Goal: Complete application form: Complete application form

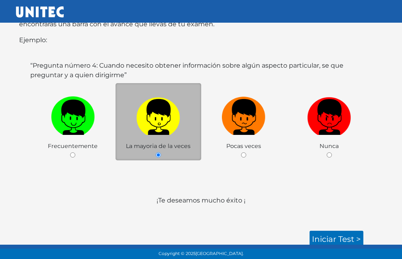
scroll to position [172, 0]
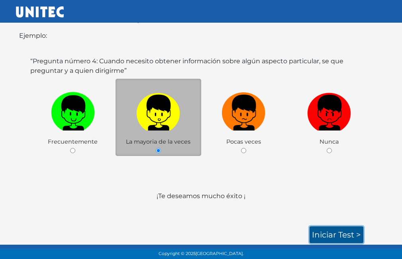
click at [325, 231] on link "Iniciar test >" at bounding box center [337, 235] width 54 height 17
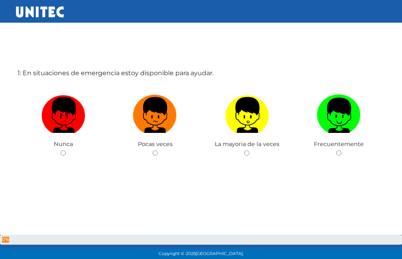
scroll to position [40, 0]
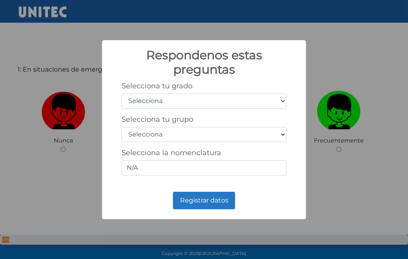
click at [257, 103] on select "Selecciona 1er grado 2do grado 3er grado 4to grado 5to grado 6to grado" at bounding box center [204, 101] width 165 height 15
select select "5"
click at [122, 94] on select "Selecciona 1er grado 2do grado 3er grado 4to grado 5to grado 6to grado" at bounding box center [204, 101] width 165 height 15
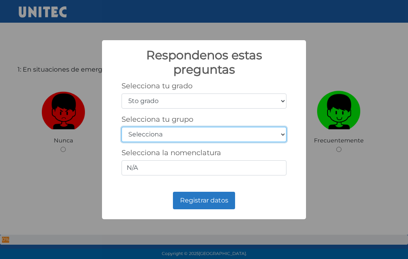
click at [184, 139] on select "Selecciona A B C D E F G H I J K L M N O P Q R S T U V W X Y Z" at bounding box center [204, 134] width 165 height 15
select select "b"
click at [122, 127] on select "Selecciona A B C D E F G H I J K L M N O P Q R S T U V W X Y Z" at bounding box center [204, 134] width 165 height 15
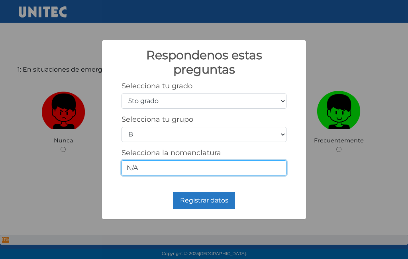
click at [156, 167] on input "N/A" at bounding box center [204, 168] width 165 height 15
type input "N"
type input "5-B"
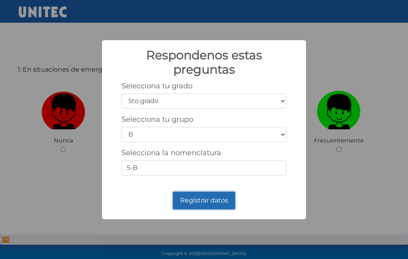
click at [219, 203] on button "Registrar datos" at bounding box center [204, 201] width 62 height 18
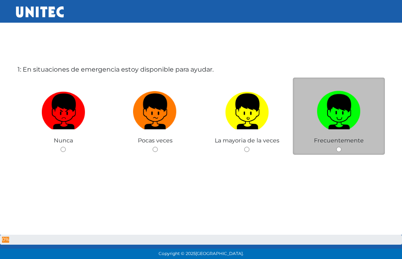
click at [328, 142] on span "Frecuentemente" at bounding box center [339, 140] width 50 height 7
click at [337, 151] on input "radio" at bounding box center [338, 149] width 5 height 5
radio input "true"
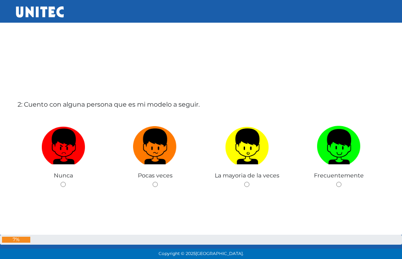
scroll to position [220, 0]
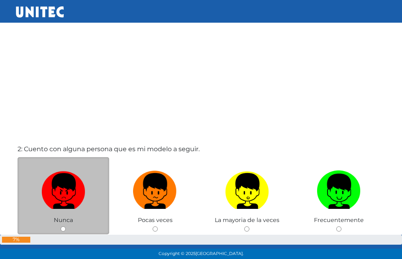
click at [63, 229] on input "radio" at bounding box center [63, 229] width 5 height 5
radio input "true"
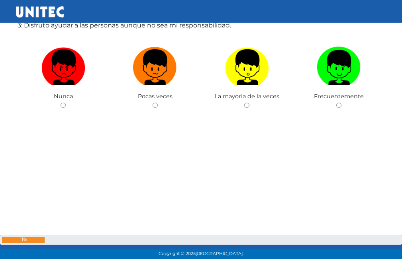
scroll to position [563, 0]
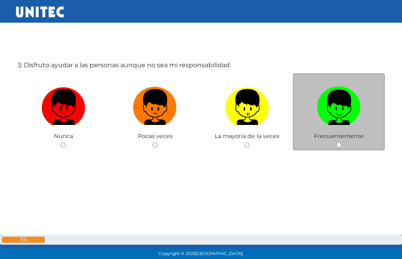
click at [342, 142] on div "Frecuentemente" at bounding box center [339, 112] width 92 height 78
click at [333, 143] on div "Frecuentemente" at bounding box center [339, 112] width 92 height 78
click at [338, 147] on input "radio" at bounding box center [338, 145] width 5 height 5
radio input "true"
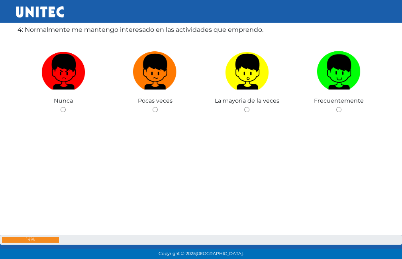
scroll to position [818, 0]
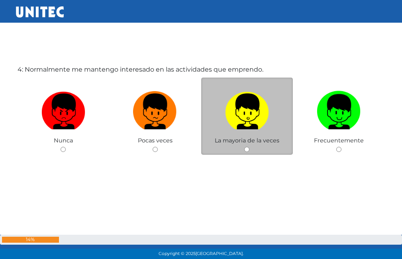
click at [247, 148] on input "radio" at bounding box center [246, 149] width 5 height 5
radio input "true"
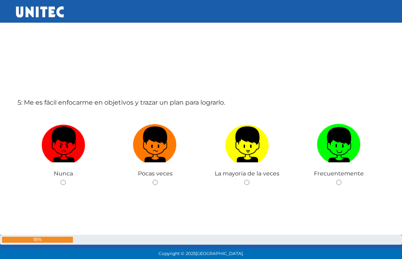
scroll to position [1058, 0]
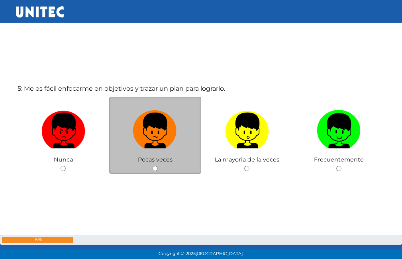
click at [157, 167] on input "radio" at bounding box center [155, 168] width 5 height 5
radio input "true"
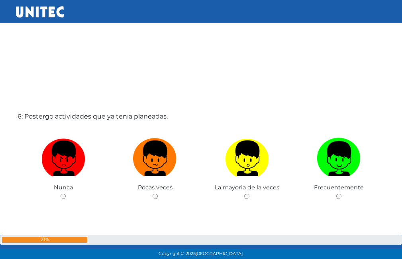
scroll to position [1334, 0]
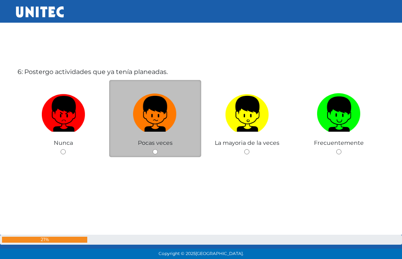
click at [156, 156] on div "Pocas veces" at bounding box center [155, 119] width 92 height 78
click at [153, 155] on div "Pocas veces" at bounding box center [155, 119] width 92 height 78
click at [156, 150] on input "radio" at bounding box center [155, 151] width 5 height 5
radio input "true"
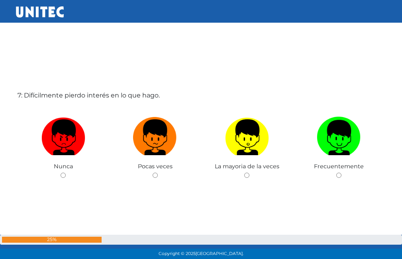
scroll to position [1573, 0]
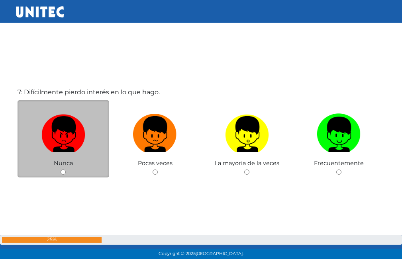
click at [63, 171] on input "radio" at bounding box center [63, 172] width 5 height 5
radio input "true"
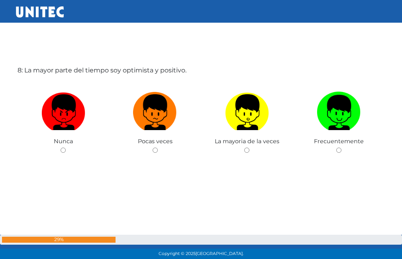
scroll to position [1815, 0]
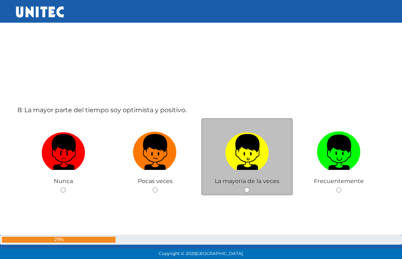
click at [247, 189] on input "radio" at bounding box center [246, 190] width 5 height 5
radio input "true"
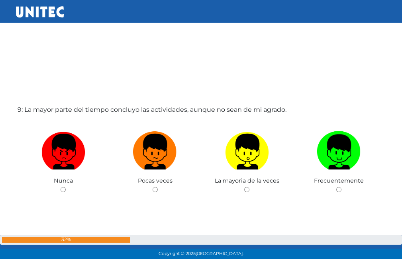
scroll to position [2088, 0]
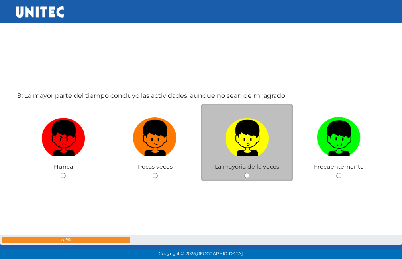
click at [246, 175] on input "radio" at bounding box center [246, 175] width 5 height 5
radio input "true"
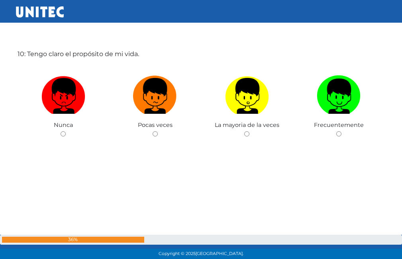
scroll to position [2390, 0]
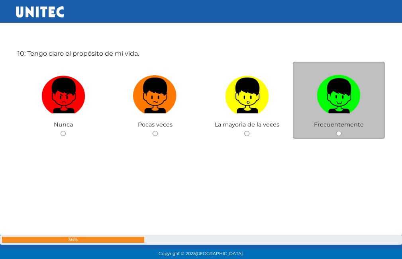
click at [341, 135] on input "radio" at bounding box center [338, 133] width 5 height 5
radio input "true"
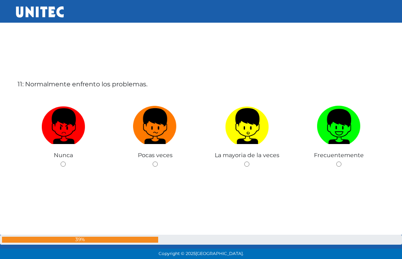
scroll to position [2631, 0]
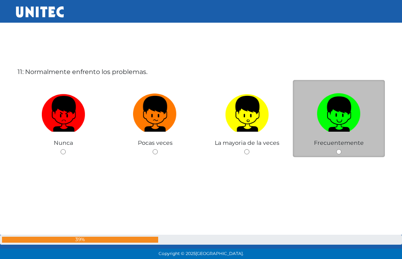
click at [338, 155] on div "Frecuentemente" at bounding box center [339, 119] width 92 height 78
click at [338, 152] on input "radio" at bounding box center [338, 151] width 5 height 5
radio input "true"
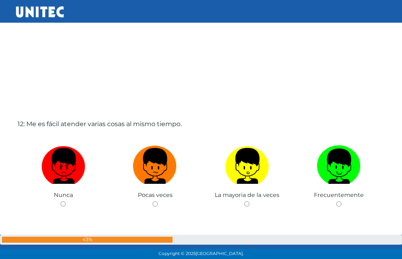
scroll to position [2892, 0]
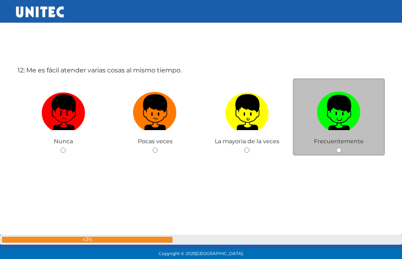
click at [338, 151] on input "radio" at bounding box center [338, 150] width 5 height 5
radio input "true"
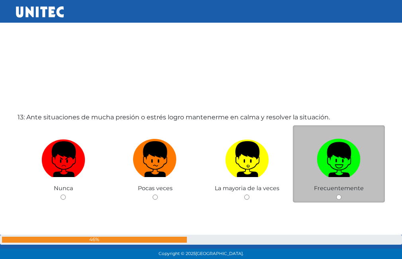
scroll to position [3091, 0]
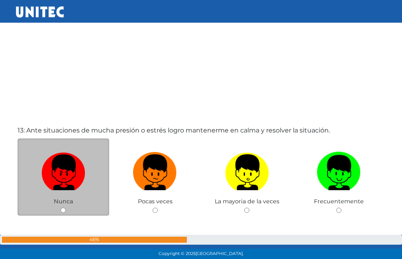
click at [62, 209] on input "radio" at bounding box center [63, 210] width 5 height 5
radio input "true"
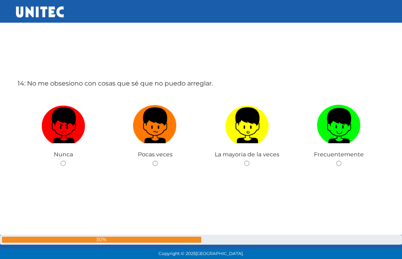
scroll to position [3412, 0]
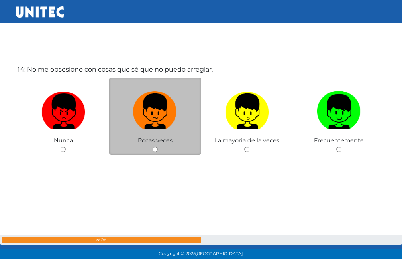
click at [153, 152] on input "radio" at bounding box center [155, 149] width 5 height 5
radio input "true"
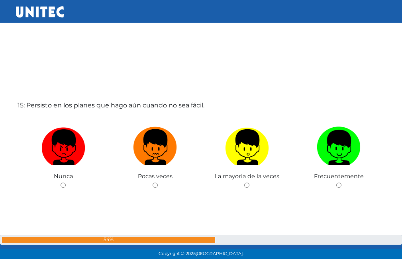
scroll to position [3649, 0]
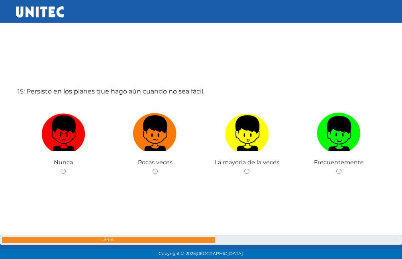
click at [242, 177] on div "La mayoria de la veces" at bounding box center [247, 139] width 92 height 78
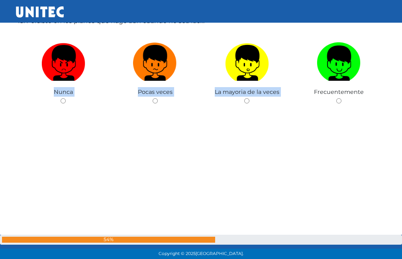
scroll to position [3731, 0]
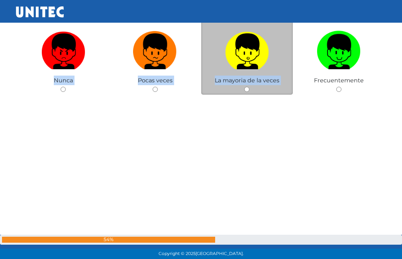
click at [247, 88] on input "radio" at bounding box center [246, 89] width 5 height 5
radio input "true"
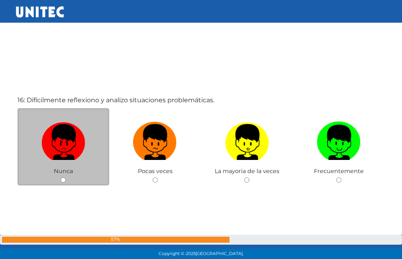
scroll to position [3914, 0]
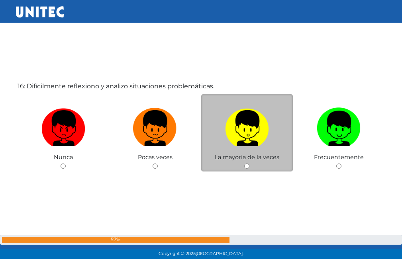
click at [251, 169] on div "La mayoria de la veces" at bounding box center [247, 133] width 92 height 78
click at [246, 167] on input "radio" at bounding box center [246, 166] width 5 height 5
radio input "true"
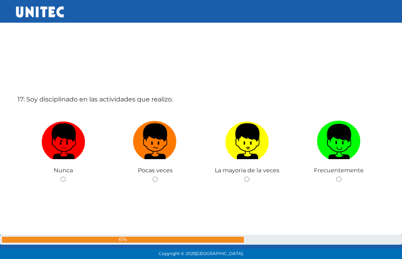
scroll to position [4174, 0]
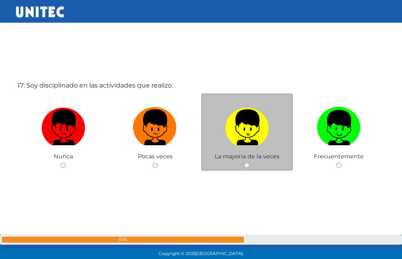
click at [243, 168] on div "La mayoria de la veces" at bounding box center [247, 133] width 92 height 78
click at [250, 165] on div "La mayoria de la veces" at bounding box center [247, 133] width 92 height 78
click at [245, 165] on input "radio" at bounding box center [246, 165] width 5 height 5
radio input "true"
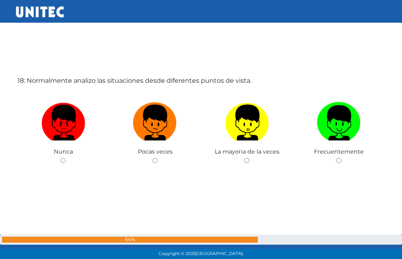
scroll to position [4438, 0]
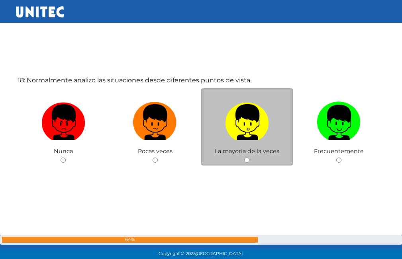
click at [245, 157] on div "La mayoria de la veces" at bounding box center [247, 127] width 92 height 78
click at [248, 159] on input "radio" at bounding box center [246, 160] width 5 height 5
radio input "true"
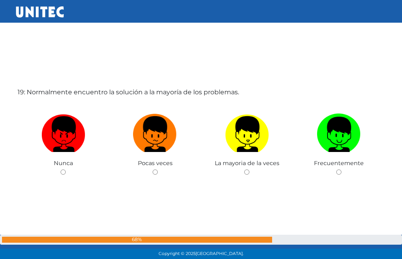
scroll to position [4700, 0]
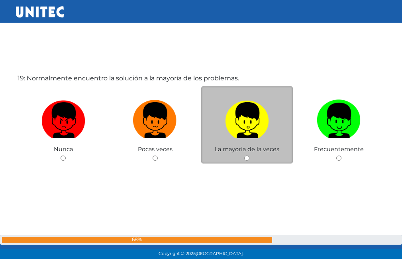
click at [246, 160] on input "radio" at bounding box center [246, 158] width 5 height 5
radio input "true"
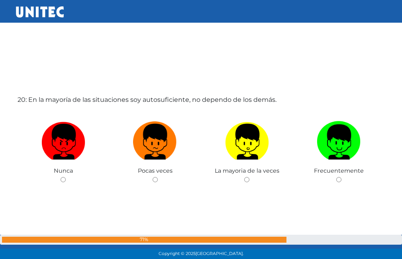
scroll to position [4962, 0]
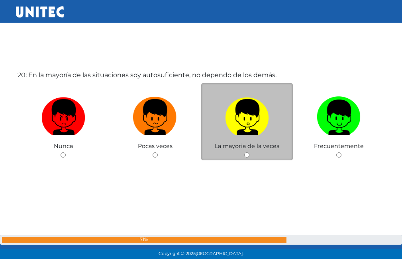
click at [247, 156] on input "radio" at bounding box center [246, 155] width 5 height 5
radio input "true"
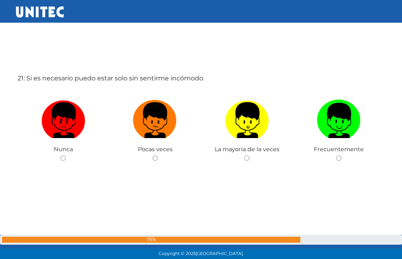
scroll to position [5215, 0]
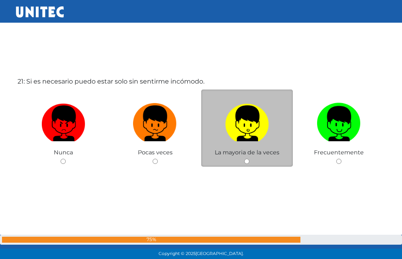
click at [248, 161] on input "radio" at bounding box center [246, 161] width 5 height 5
radio input "true"
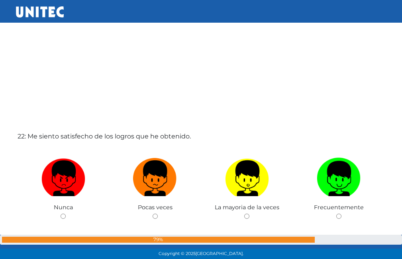
scroll to position [5432, 0]
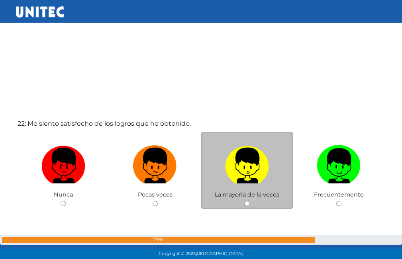
click at [249, 205] on input "radio" at bounding box center [246, 203] width 5 height 5
radio input "true"
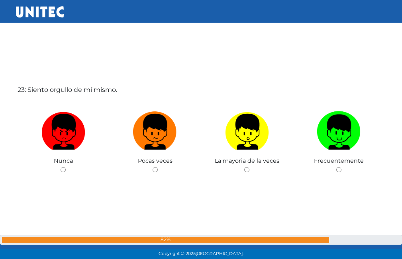
scroll to position [5720, 0]
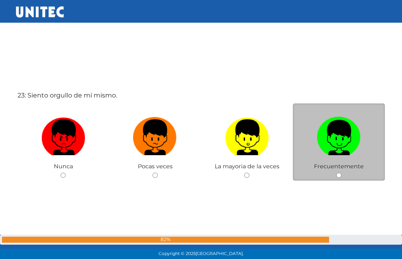
click at [329, 179] on div "Frecuentemente" at bounding box center [339, 143] width 92 height 78
click at [336, 176] on div "Frecuentemente" at bounding box center [339, 143] width 92 height 78
click at [337, 176] on input "radio" at bounding box center [338, 175] width 5 height 5
radio input "true"
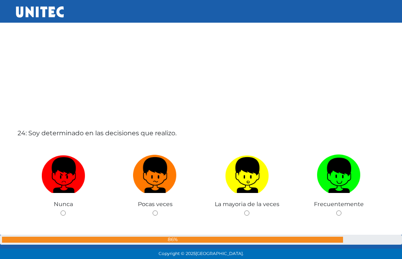
scroll to position [5981, 0]
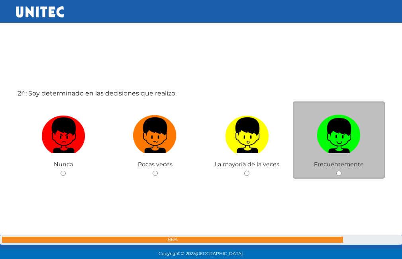
click at [338, 172] on input "radio" at bounding box center [338, 173] width 5 height 5
radio input "true"
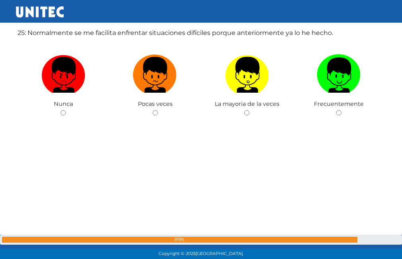
scroll to position [6253, 0]
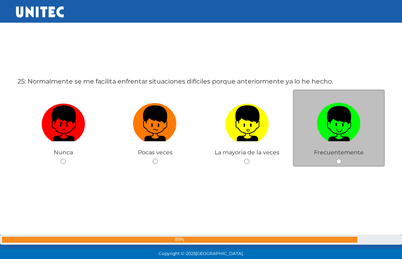
click at [338, 161] on input "radio" at bounding box center [338, 161] width 5 height 5
radio input "true"
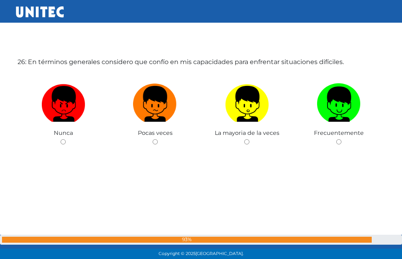
scroll to position [6492, 0]
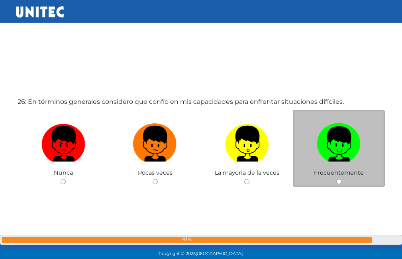
click at [338, 184] on input "radio" at bounding box center [338, 181] width 5 height 5
radio input "true"
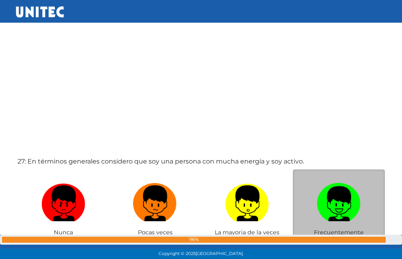
scroll to position [6731, 0]
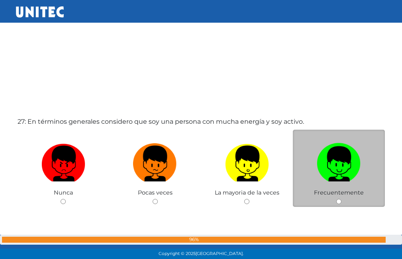
click at [343, 202] on div "Frecuentemente" at bounding box center [339, 169] width 92 height 78
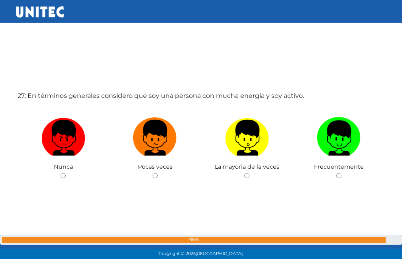
scroll to position [6771, 0]
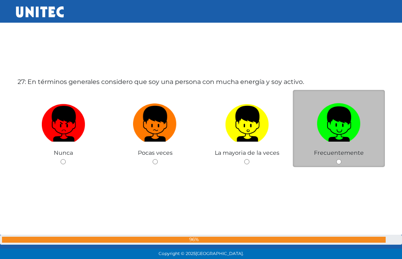
click at [338, 162] on input "radio" at bounding box center [338, 161] width 5 height 5
radio input "true"
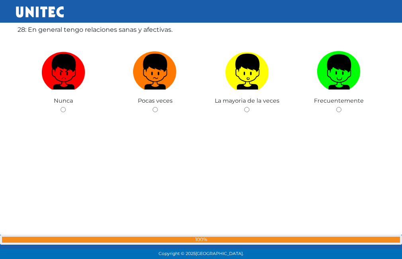
scroll to position [7043, 0]
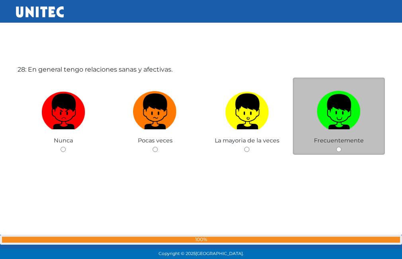
click at [342, 146] on div "Frecuentemente" at bounding box center [339, 117] width 92 height 78
click at [337, 148] on input "radio" at bounding box center [338, 149] width 5 height 5
radio input "true"
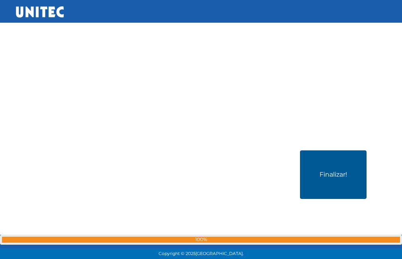
scroll to position [7199, 0]
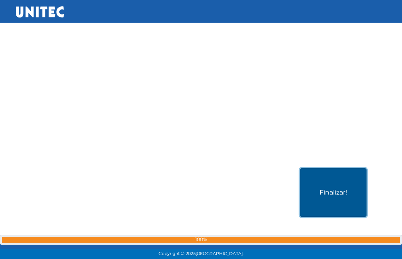
click at [320, 182] on button "Finalizar!" at bounding box center [333, 193] width 67 height 49
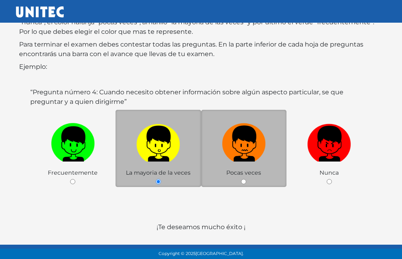
scroll to position [120, 0]
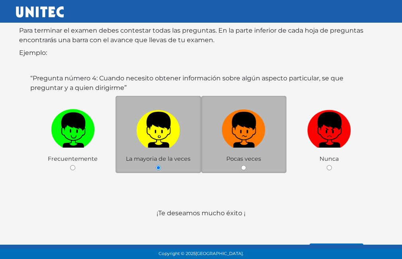
click at [253, 149] on label at bounding box center [244, 130] width 86 height 49
click at [246, 165] on input "radio" at bounding box center [243, 167] width 5 height 5
radio input "true"
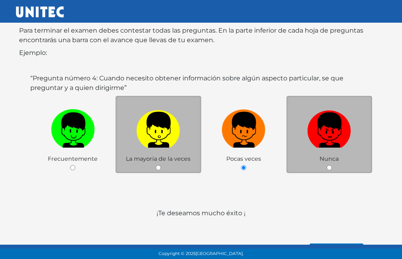
click at [336, 140] on img at bounding box center [329, 127] width 44 height 42
click at [332, 165] on input "radio" at bounding box center [329, 167] width 5 height 5
radio input "true"
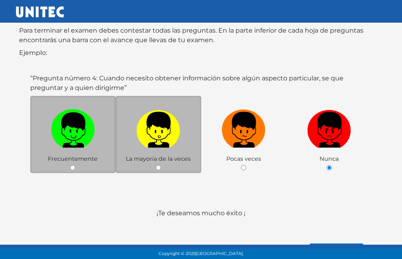
click at [79, 171] on div "Frecuentemente" at bounding box center [73, 135] width 86 height 78
click at [81, 165] on div "Frecuentemente" at bounding box center [73, 135] width 86 height 78
click at [71, 170] on input "radio" at bounding box center [72, 167] width 5 height 5
radio input "true"
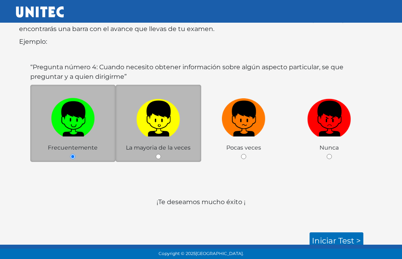
scroll to position [137, 0]
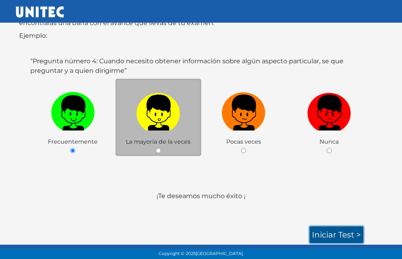
click at [341, 235] on link "Iniciar test >" at bounding box center [337, 235] width 54 height 17
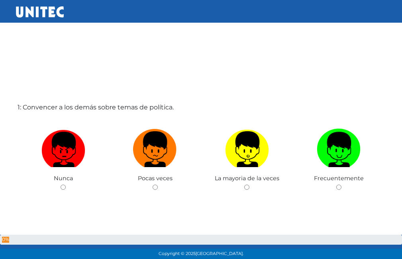
scroll to position [4, 0]
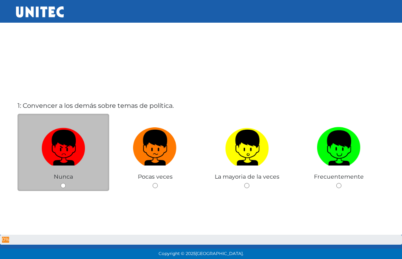
click at [65, 187] on input "radio" at bounding box center [63, 185] width 5 height 5
radio input "true"
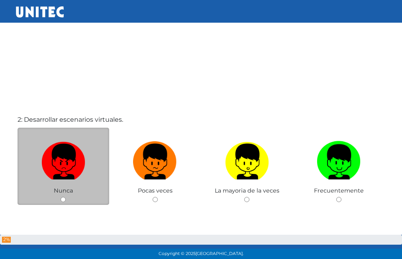
scroll to position [263, 0]
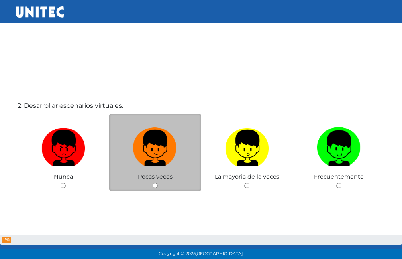
click at [152, 188] on div "Pocas veces" at bounding box center [155, 153] width 92 height 78
click at [156, 188] on input "radio" at bounding box center [155, 185] width 5 height 5
radio input "true"
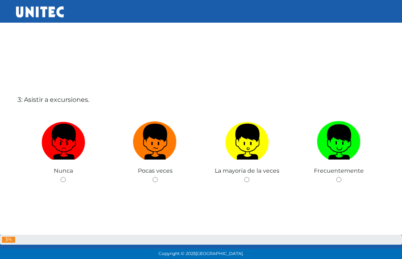
scroll to position [542, 0]
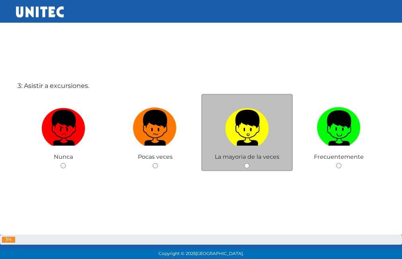
click at [247, 165] on input "radio" at bounding box center [246, 165] width 5 height 5
radio input "true"
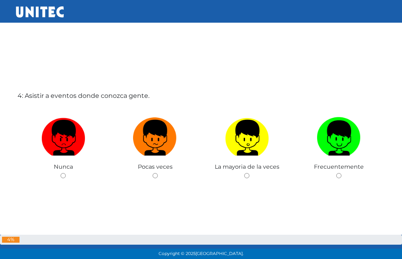
scroll to position [818, 0]
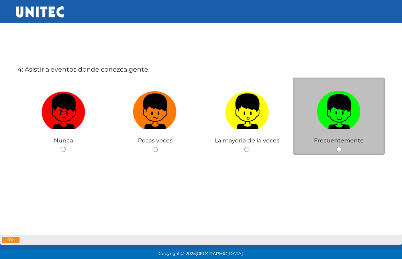
click at [338, 149] on input "radio" at bounding box center [338, 149] width 5 height 5
radio input "true"
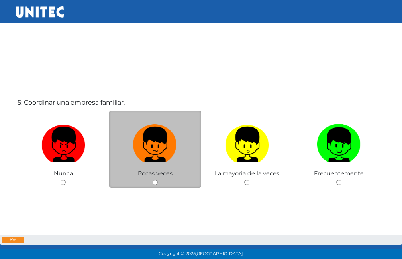
scroll to position [1058, 0]
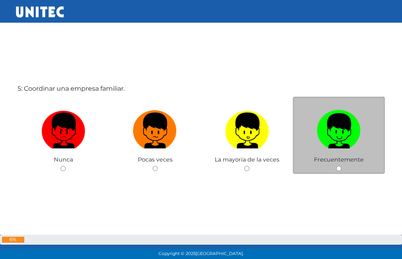
click at [335, 171] on div "Frecuentemente" at bounding box center [339, 136] width 92 height 78
click at [339, 172] on div "Frecuentemente" at bounding box center [339, 136] width 92 height 78
click at [340, 168] on input "radio" at bounding box center [338, 168] width 5 height 5
radio input "true"
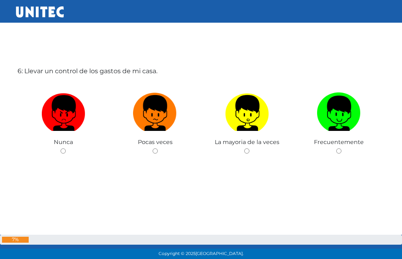
scroll to position [1337, 0]
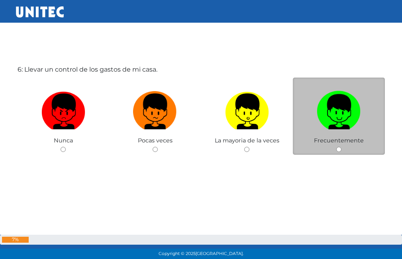
click at [339, 152] on input "radio" at bounding box center [338, 149] width 5 height 5
radio input "true"
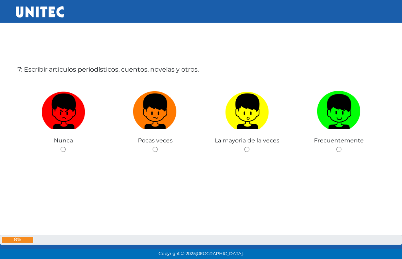
scroll to position [1556, 0]
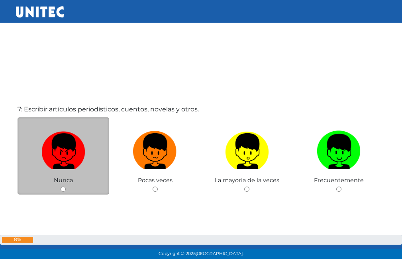
click at [63, 189] on input "radio" at bounding box center [63, 189] width 5 height 5
radio input "true"
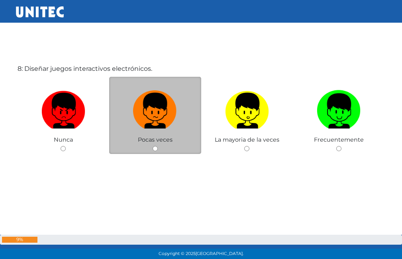
scroll to position [1858, 0]
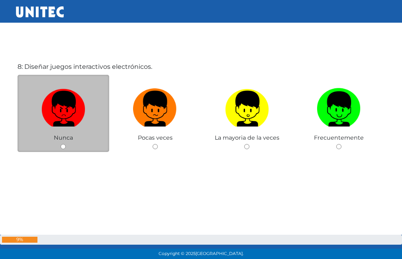
click at [68, 150] on div "Nunca" at bounding box center [64, 114] width 92 height 78
click at [62, 147] on input "radio" at bounding box center [63, 146] width 5 height 5
radio input "true"
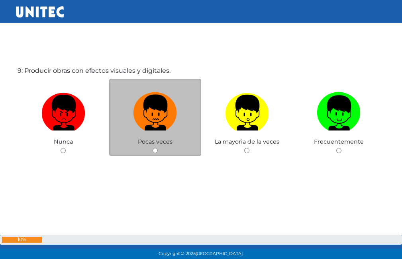
scroll to position [2117, 0]
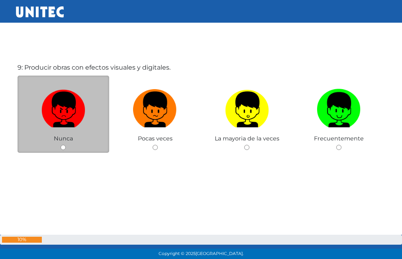
click at [65, 142] on span "Nunca" at bounding box center [63, 138] width 19 height 7
click at [60, 148] on div "Nunca" at bounding box center [64, 115] width 92 height 78
click at [65, 148] on input "radio" at bounding box center [63, 147] width 5 height 5
radio input "true"
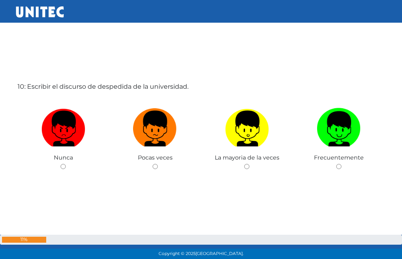
scroll to position [2343, 0]
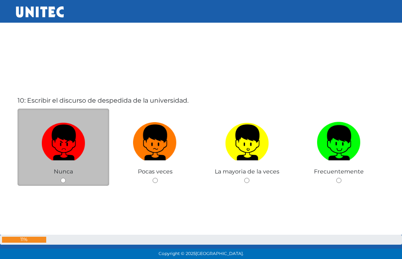
click at [61, 182] on input "radio" at bounding box center [63, 180] width 5 height 5
radio input "true"
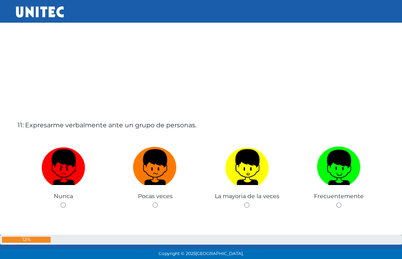
scroll to position [2634, 0]
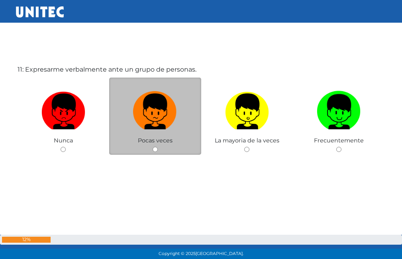
click at [153, 149] on input "radio" at bounding box center [155, 149] width 5 height 5
radio input "true"
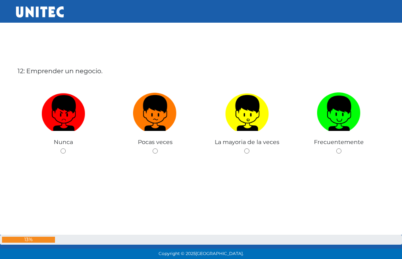
scroll to position [2893, 0]
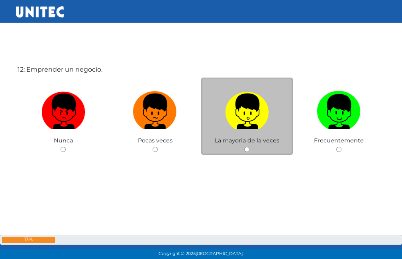
click at [245, 152] on input "radio" at bounding box center [246, 149] width 5 height 5
radio input "true"
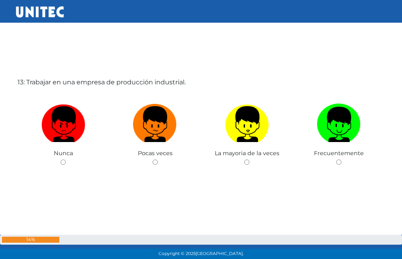
scroll to position [3153, 0]
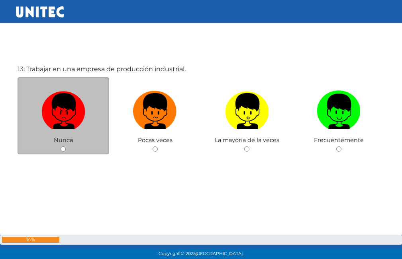
click at [62, 151] on input "radio" at bounding box center [63, 149] width 5 height 5
radio input "true"
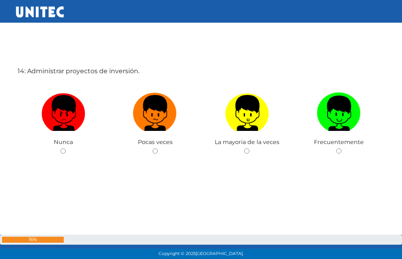
scroll to position [3412, 0]
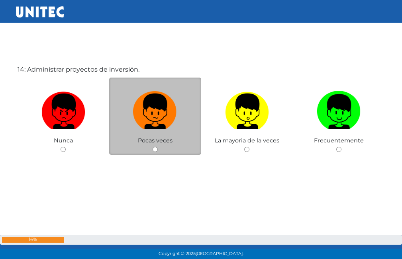
click at [153, 151] on input "radio" at bounding box center [155, 149] width 5 height 5
radio input "true"
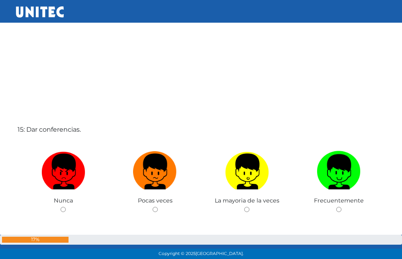
scroll to position [3651, 0]
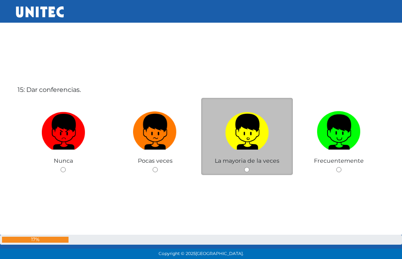
click at [244, 173] on div "La mayoria de la veces" at bounding box center [247, 137] width 92 height 78
click at [247, 167] on div "La mayoria de la veces" at bounding box center [247, 137] width 92 height 78
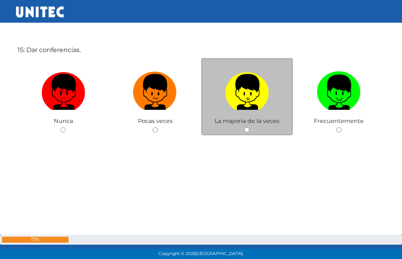
click at [246, 129] on input "radio" at bounding box center [246, 129] width 5 height 5
radio input "true"
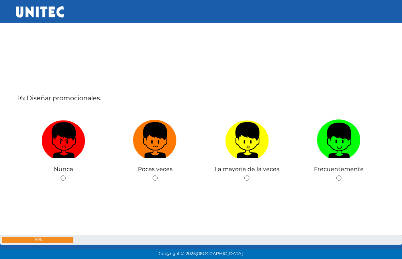
scroll to position [3930, 0]
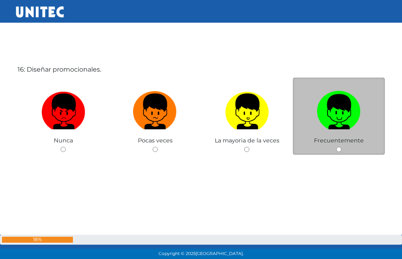
click at [338, 150] on input "radio" at bounding box center [338, 149] width 5 height 5
radio input "true"
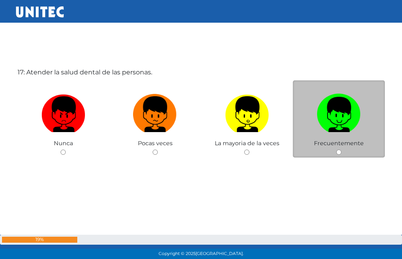
scroll to position [4190, 0]
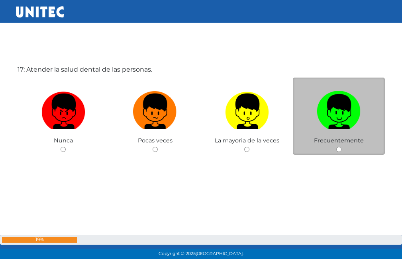
click at [339, 149] on input "radio" at bounding box center [338, 149] width 5 height 5
radio input "true"
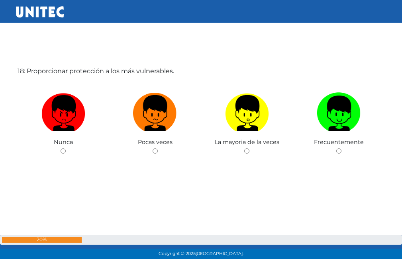
scroll to position [4449, 0]
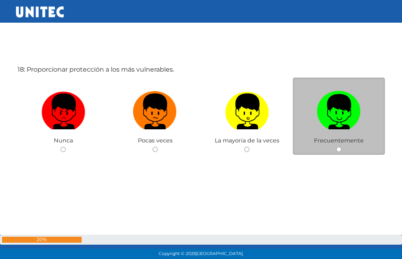
click at [341, 151] on input "radio" at bounding box center [338, 149] width 5 height 5
radio input "true"
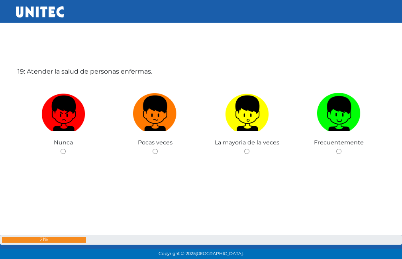
scroll to position [4708, 0]
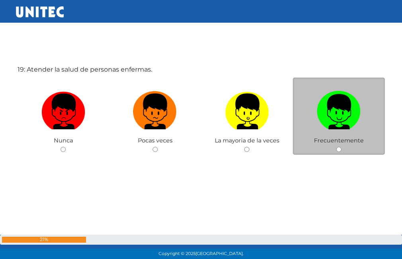
click at [341, 152] on input "radio" at bounding box center [338, 149] width 5 height 5
radio input "true"
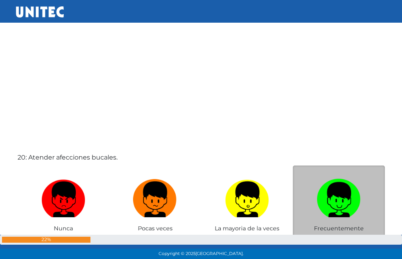
scroll to position [4942, 0]
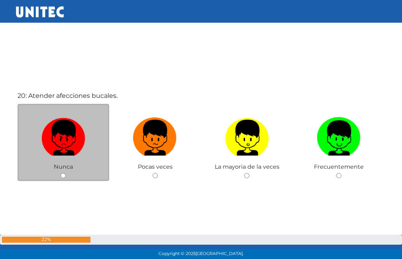
click at [64, 174] on input "radio" at bounding box center [63, 175] width 5 height 5
radio input "true"
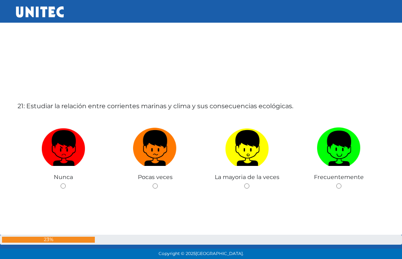
scroll to position [5207, 0]
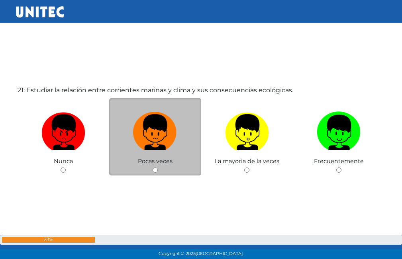
click at [155, 169] on input "radio" at bounding box center [155, 170] width 5 height 5
radio input "true"
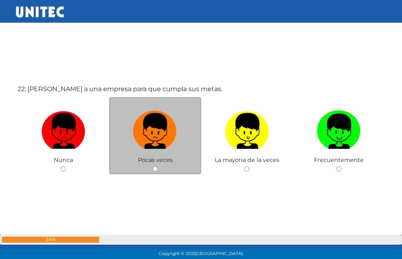
scroll to position [5467, 0]
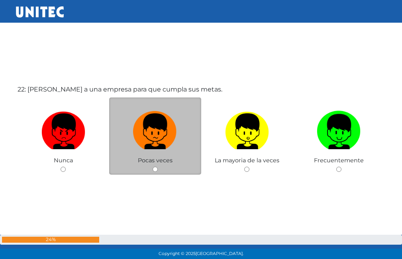
click at [155, 170] on input "radio" at bounding box center [155, 169] width 5 height 5
radio input "true"
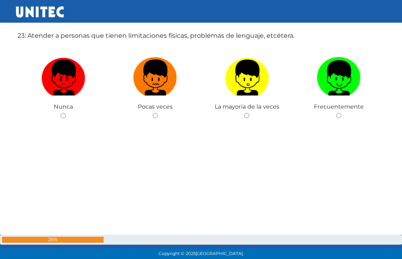
scroll to position [5785, 0]
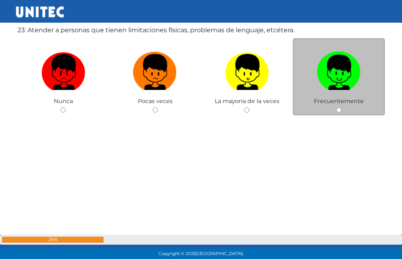
click at [339, 110] on input "radio" at bounding box center [338, 110] width 5 height 5
radio input "true"
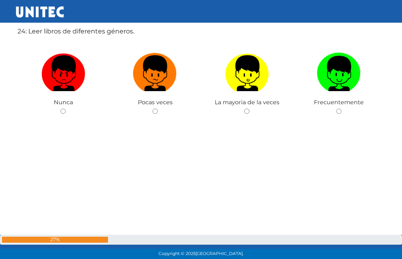
scroll to position [6004, 0]
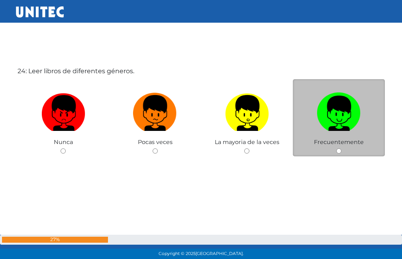
click at [339, 153] on input "radio" at bounding box center [338, 151] width 5 height 5
radio input "true"
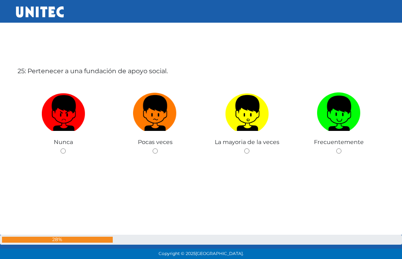
scroll to position [6265, 0]
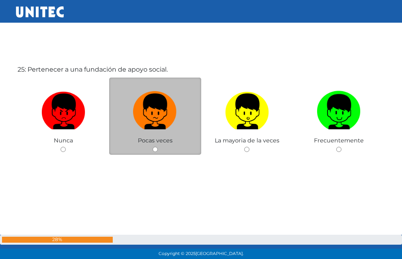
click at [154, 152] on input "radio" at bounding box center [155, 149] width 5 height 5
radio input "true"
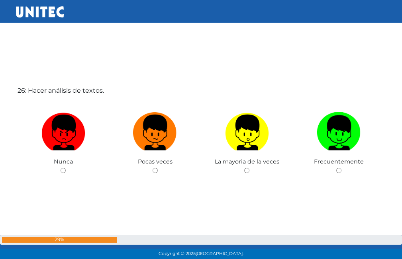
scroll to position [6504, 0]
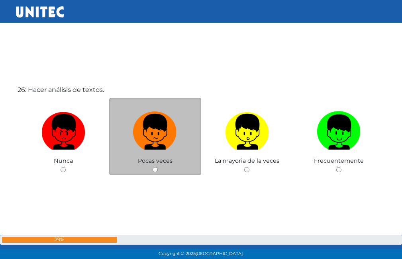
click at [157, 170] on input "radio" at bounding box center [155, 169] width 5 height 5
radio input "true"
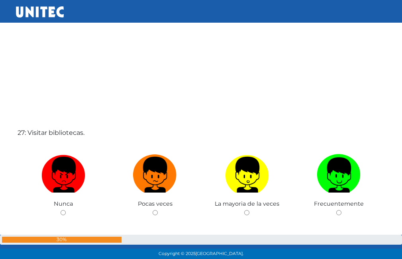
scroll to position [6822, 0]
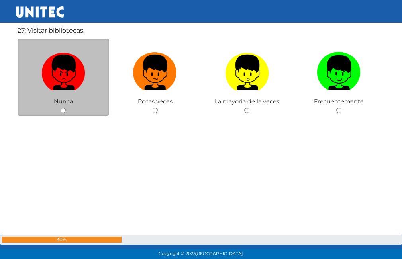
click at [61, 112] on input "radio" at bounding box center [63, 110] width 5 height 5
radio input "true"
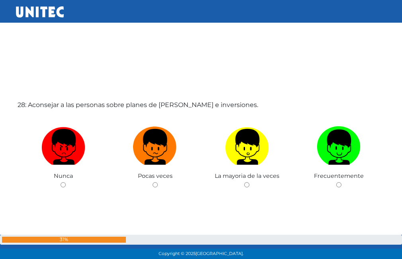
scroll to position [7047, 0]
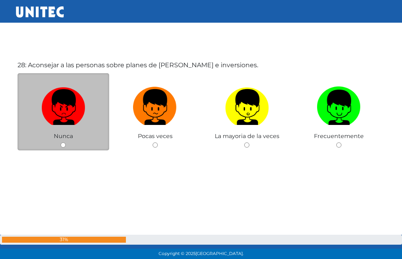
click at [63, 144] on input "radio" at bounding box center [63, 145] width 5 height 5
radio input "true"
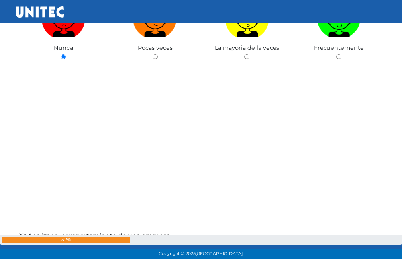
scroll to position [7286, 0]
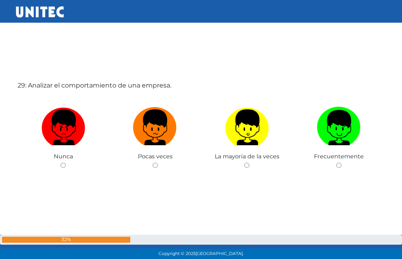
click at [57, 175] on div "29: Analizar el comportamiento de una empresa. Nunca Pocas veces La mayoria de …" at bounding box center [201, 145] width 371 height 259
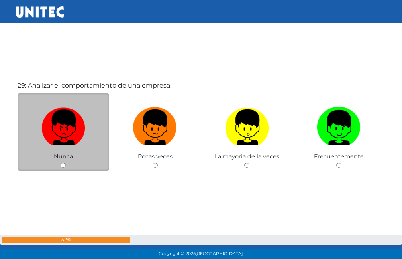
click at [62, 168] on input "radio" at bounding box center [63, 165] width 5 height 5
radio input "true"
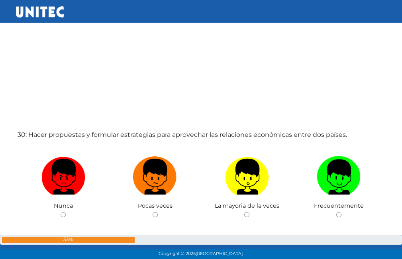
scroll to position [7565, 0]
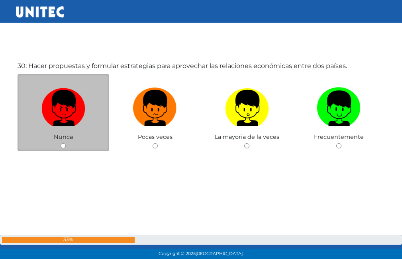
click at [63, 143] on input "radio" at bounding box center [63, 145] width 5 height 5
radio input "true"
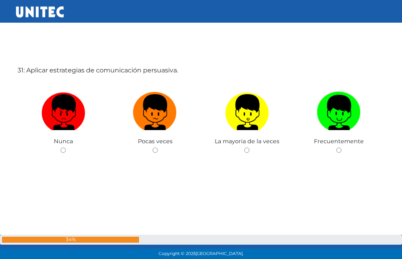
scroll to position [7821, 0]
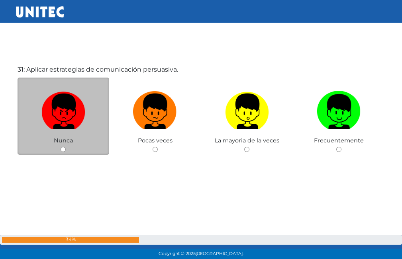
click at [63, 146] on div "Nunca" at bounding box center [64, 117] width 92 height 78
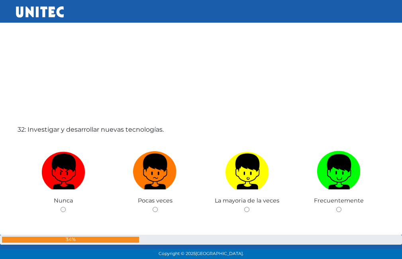
scroll to position [8060, 0]
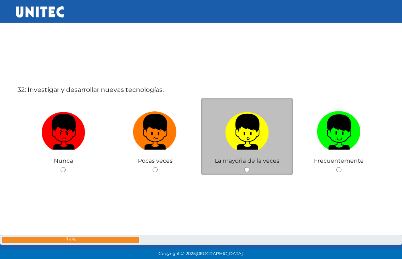
click at [246, 170] on input "radio" at bounding box center [246, 169] width 5 height 5
radio input "true"
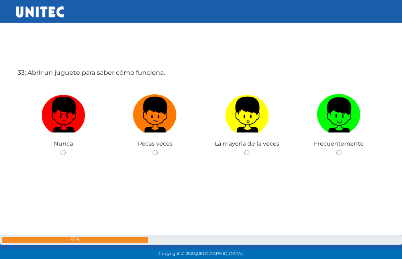
scroll to position [8340, 0]
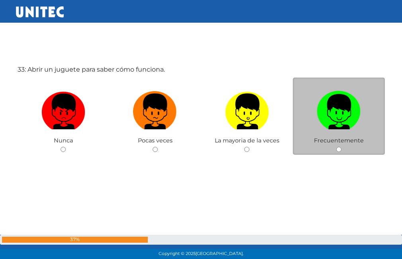
click at [340, 150] on input "radio" at bounding box center [338, 149] width 5 height 5
radio input "true"
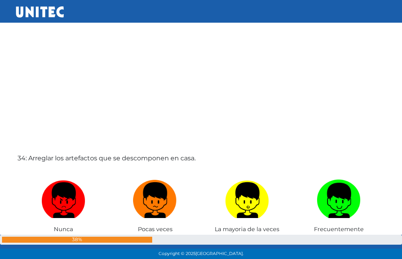
scroll to position [8559, 0]
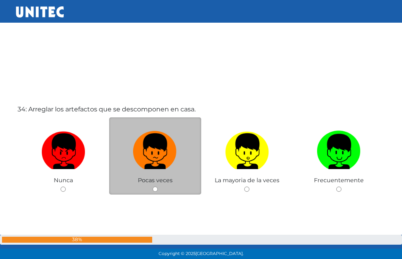
click at [155, 188] on input "radio" at bounding box center [155, 189] width 5 height 5
radio input "true"
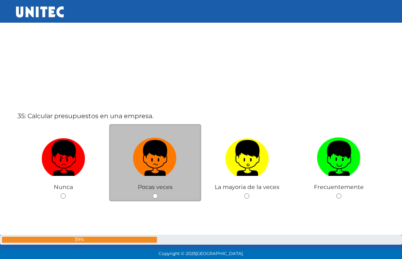
scroll to position [8819, 0]
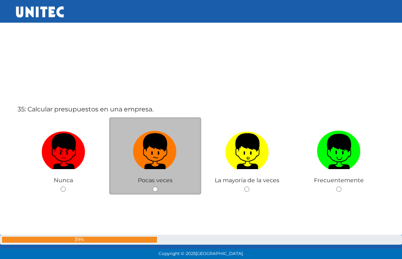
click at [154, 188] on input "radio" at bounding box center [155, 189] width 5 height 5
radio input "true"
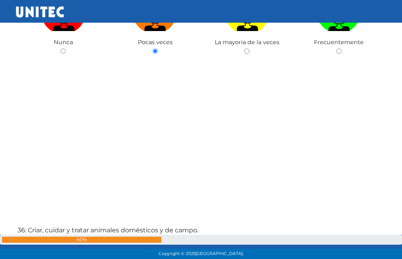
scroll to position [9076, 0]
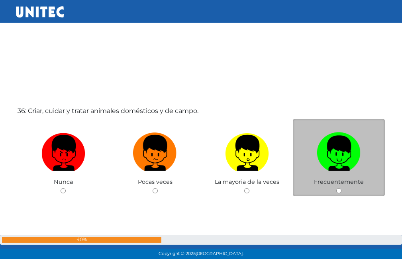
click at [338, 190] on input "radio" at bounding box center [338, 190] width 5 height 5
radio input "true"
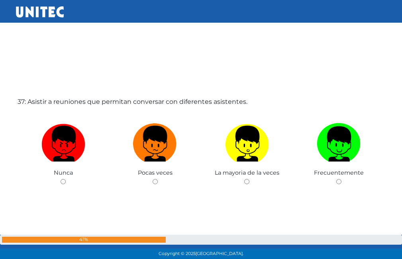
scroll to position [9377, 0]
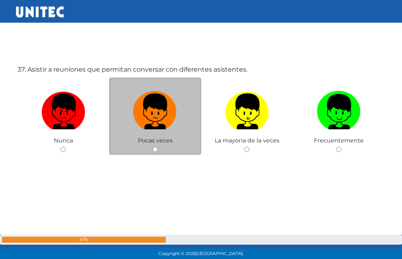
click at [158, 149] on div "Pocas veces" at bounding box center [155, 117] width 92 height 78
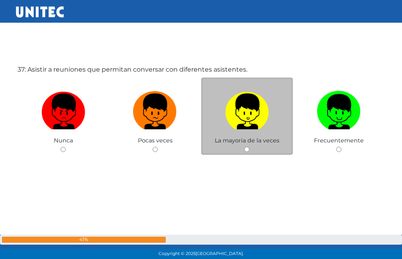
click at [246, 148] on input "radio" at bounding box center [246, 149] width 5 height 5
radio input "true"
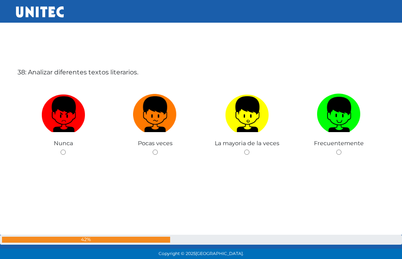
scroll to position [9637, 0]
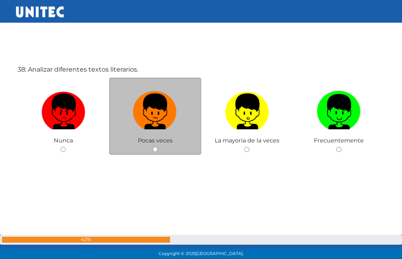
click at [153, 151] on input "radio" at bounding box center [155, 149] width 5 height 5
radio input "true"
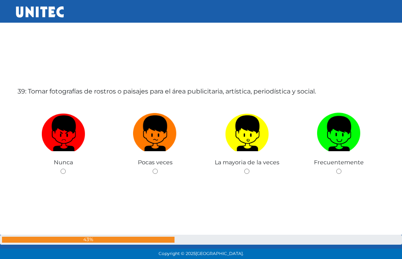
scroll to position [9896, 0]
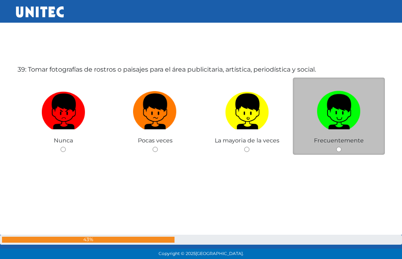
click at [336, 150] on input "radio" at bounding box center [338, 149] width 5 height 5
radio input "true"
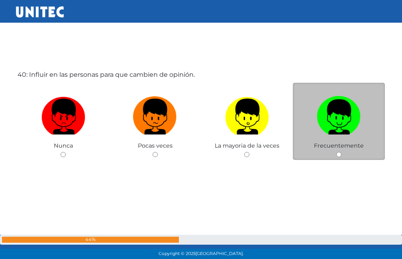
scroll to position [10155, 0]
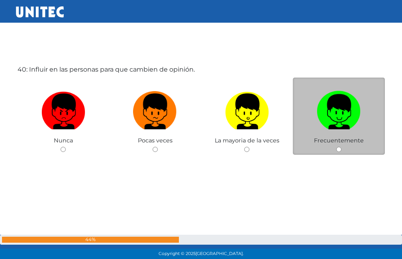
click at [340, 151] on input "radio" at bounding box center [338, 149] width 5 height 5
radio input "true"
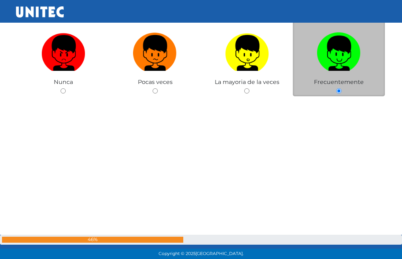
scroll to position [10180, 0]
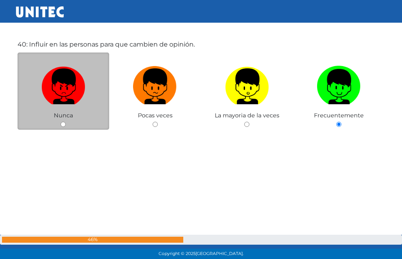
click at [63, 124] on input "radio" at bounding box center [63, 124] width 5 height 5
radio input "true"
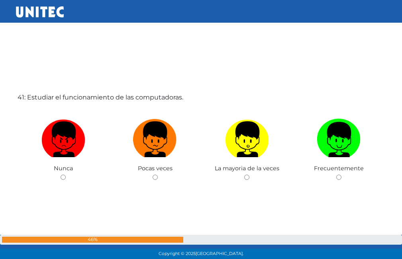
scroll to position [10401, 0]
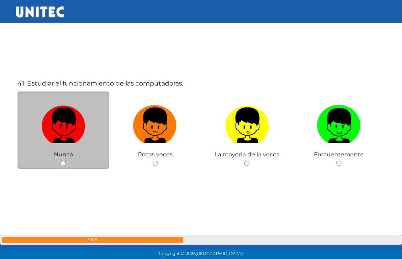
click at [62, 166] on input "radio" at bounding box center [63, 163] width 5 height 5
radio input "true"
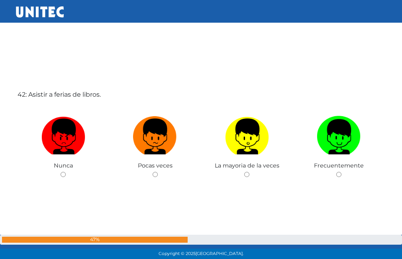
scroll to position [10674, 0]
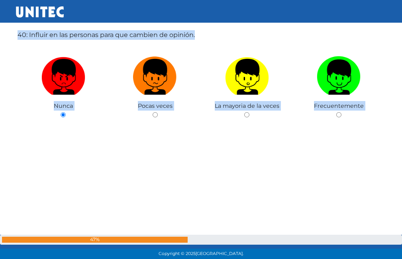
click at [154, 153] on div "40: Influir en las personas para que cambien de opinión. Nunca Pocas veces La m…" at bounding box center [201, 94] width 371 height 259
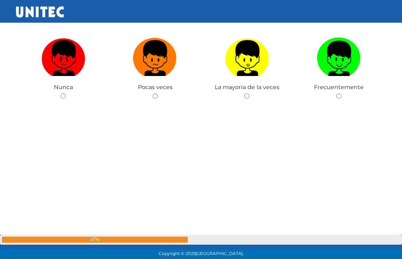
scroll to position [10708, 0]
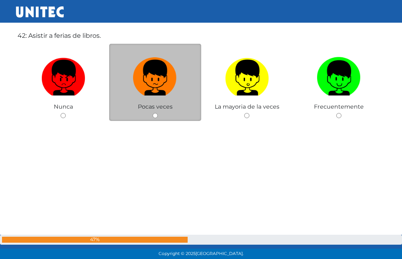
click at [156, 116] on input "radio" at bounding box center [155, 115] width 5 height 5
radio input "true"
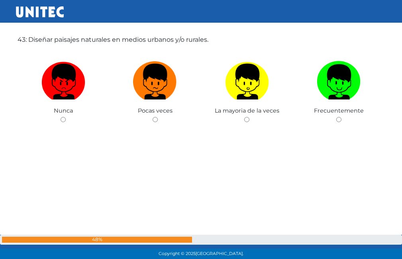
scroll to position [10967, 0]
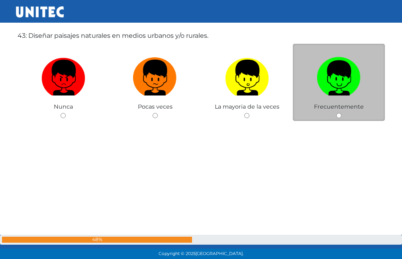
click at [340, 117] on input "radio" at bounding box center [338, 115] width 5 height 5
radio input "true"
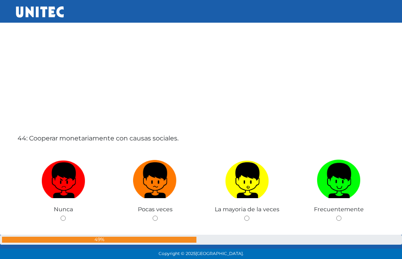
scroll to position [11147, 0]
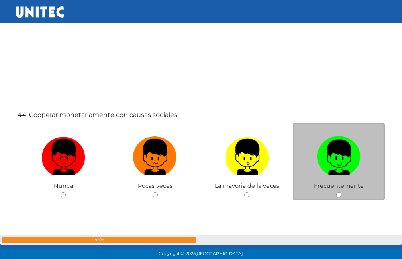
click at [341, 194] on input "radio" at bounding box center [338, 194] width 5 height 5
radio input "true"
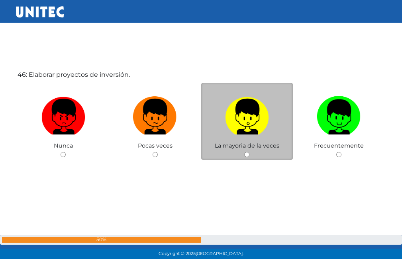
scroll to position [11727, 0]
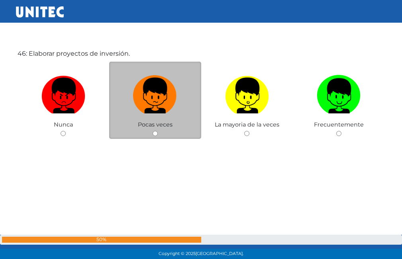
click at [155, 134] on input "radio" at bounding box center [155, 133] width 5 height 5
radio input "true"
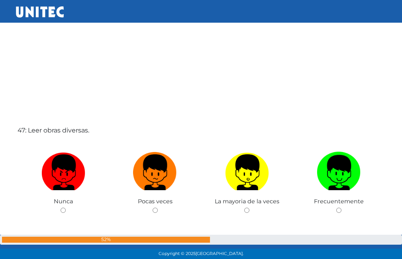
scroll to position [11947, 0]
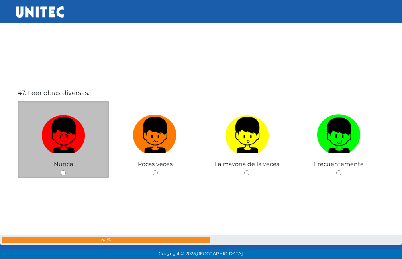
click at [63, 172] on input "radio" at bounding box center [63, 173] width 5 height 5
radio input "true"
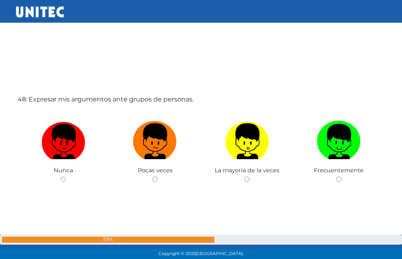
scroll to position [12186, 0]
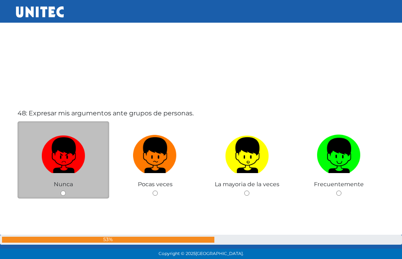
click at [68, 195] on div "Nunca" at bounding box center [64, 161] width 92 height 78
click at [63, 193] on input "radio" at bounding box center [63, 193] width 5 height 5
radio input "true"
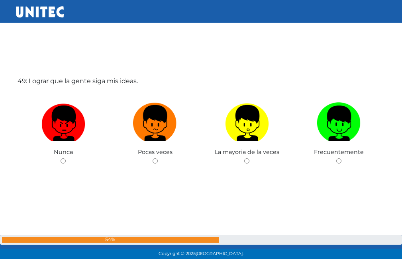
scroll to position [12483, 0]
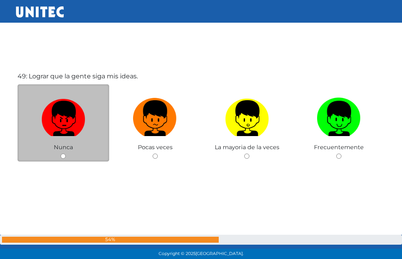
click at [83, 126] on img at bounding box center [63, 116] width 44 height 42
click at [66, 154] on input "radio" at bounding box center [63, 156] width 5 height 5
radio input "true"
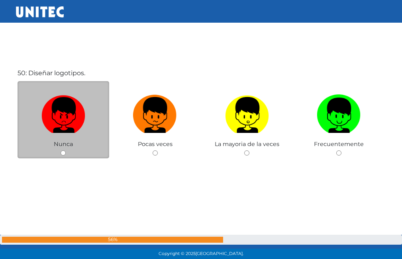
scroll to position [12749, 0]
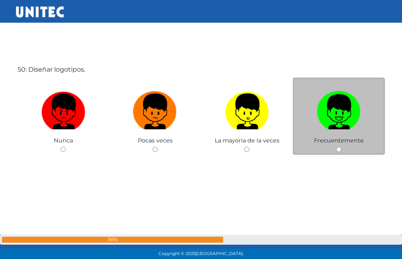
click at [354, 113] on img at bounding box center [339, 109] width 44 height 42
click at [341, 147] on input "radio" at bounding box center [338, 149] width 5 height 5
radio input "true"
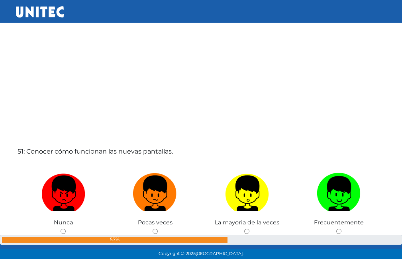
scroll to position [13013, 0]
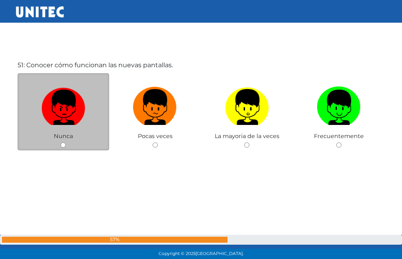
click at [83, 117] on img at bounding box center [63, 105] width 44 height 42
click at [66, 143] on input "radio" at bounding box center [63, 145] width 5 height 5
radio input "true"
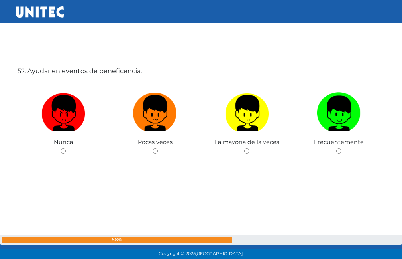
scroll to position [13268, 0]
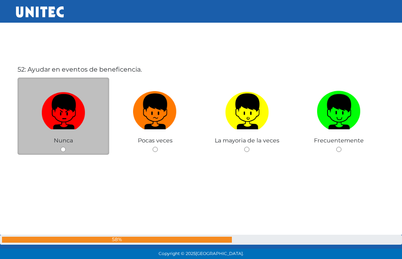
click at [72, 111] on img at bounding box center [63, 109] width 44 height 42
click at [66, 147] on input "radio" at bounding box center [63, 149] width 5 height 5
radio input "true"
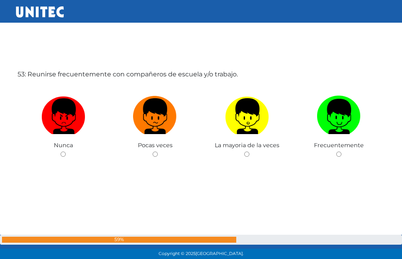
scroll to position [13527, 0]
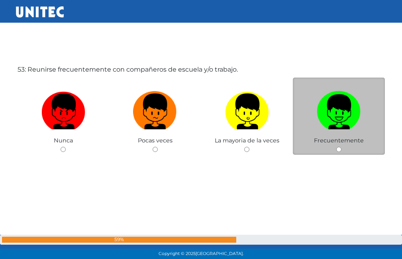
click at [333, 114] on img at bounding box center [339, 109] width 44 height 42
click at [336, 147] on input "radio" at bounding box center [338, 149] width 5 height 5
radio input "true"
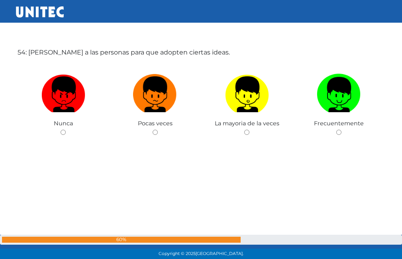
scroll to position [13826, 0]
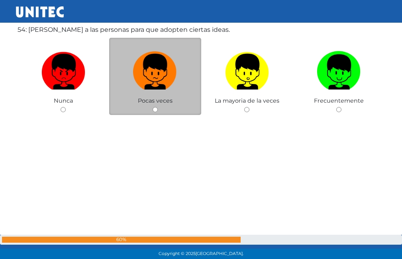
click at [180, 86] on label at bounding box center [155, 72] width 92 height 49
click at [158, 107] on input "radio" at bounding box center [155, 109] width 5 height 5
radio input "true"
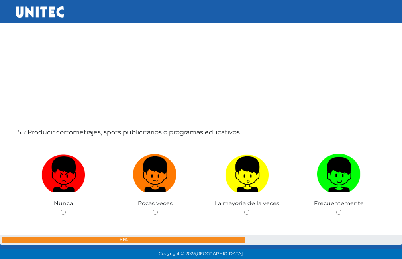
scroll to position [14063, 0]
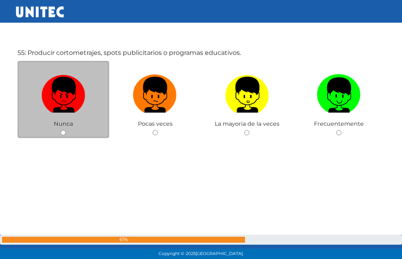
click at [86, 109] on label at bounding box center [64, 95] width 92 height 49
click at [66, 130] on input "radio" at bounding box center [63, 132] width 5 height 5
radio input "true"
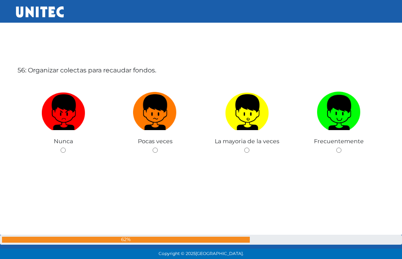
scroll to position [14305, 0]
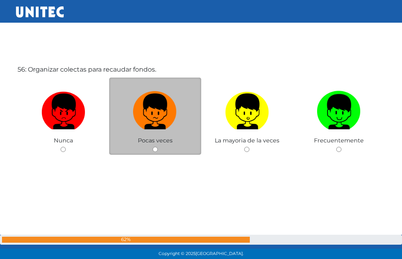
click at [171, 131] on label at bounding box center [155, 112] width 92 height 49
click at [158, 147] on input "radio" at bounding box center [155, 149] width 5 height 5
radio input "true"
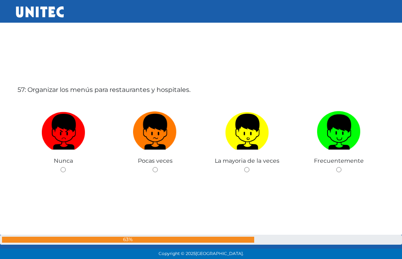
scroll to position [14567, 0]
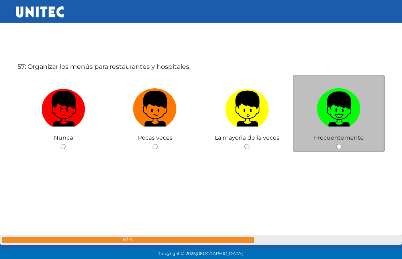
click at [345, 111] on img at bounding box center [339, 106] width 44 height 42
click at [341, 144] on input "radio" at bounding box center [338, 146] width 5 height 5
radio input "true"
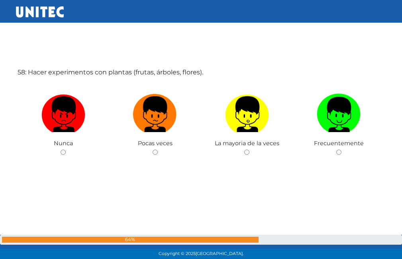
scroll to position [14824, 0]
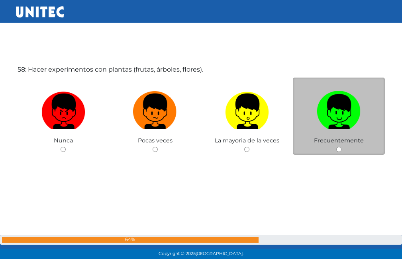
click at [347, 132] on label at bounding box center [339, 112] width 92 height 49
click at [341, 147] on input "radio" at bounding box center [338, 149] width 5 height 5
radio input "true"
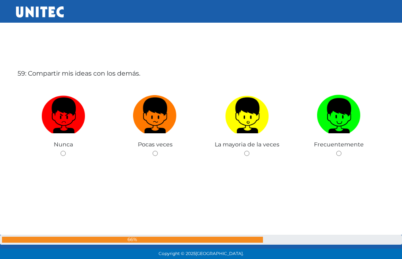
scroll to position [15084, 0]
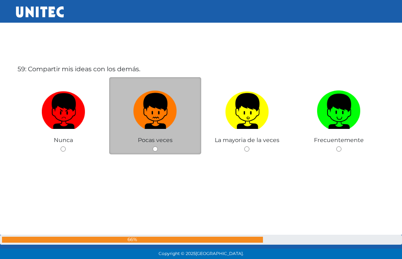
click at [176, 122] on img at bounding box center [155, 109] width 44 height 42
click at [158, 147] on input "radio" at bounding box center [155, 149] width 5 height 5
radio input "true"
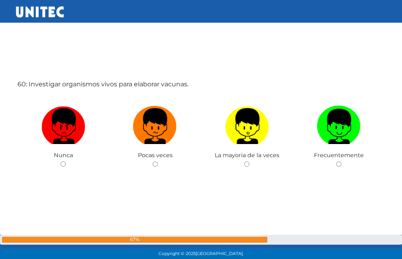
scroll to position [15352, 0]
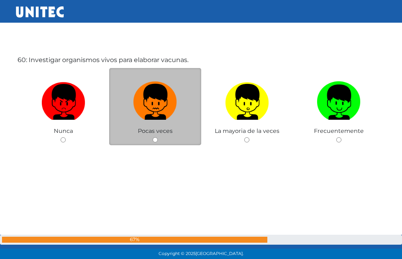
click at [149, 113] on img at bounding box center [155, 99] width 44 height 42
click at [153, 137] on input "radio" at bounding box center [155, 139] width 5 height 5
radio input "true"
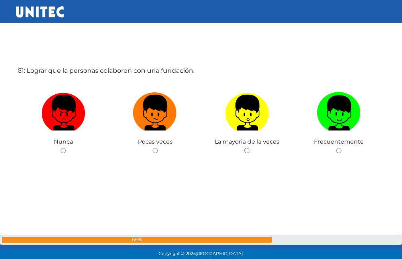
scroll to position [15602, 0]
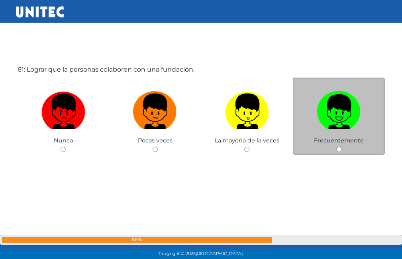
click at [353, 106] on img at bounding box center [339, 109] width 44 height 42
click at [341, 147] on input "radio" at bounding box center [338, 149] width 5 height 5
radio input "true"
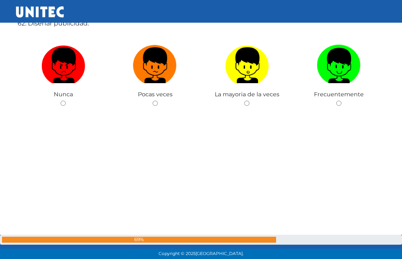
scroll to position [15868, 0]
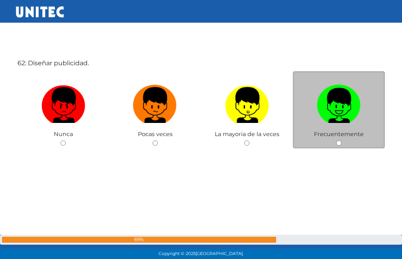
click at [332, 114] on img at bounding box center [339, 103] width 44 height 42
click at [336, 141] on input "radio" at bounding box center [338, 143] width 5 height 5
radio input "true"
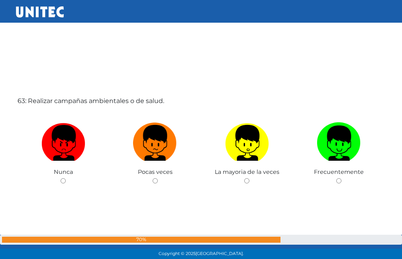
scroll to position [16129, 0]
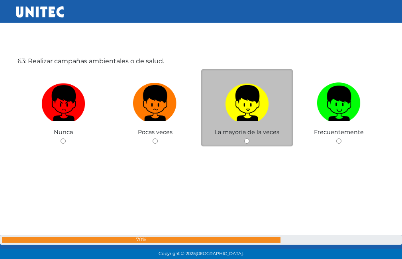
click at [241, 119] on img at bounding box center [247, 101] width 44 height 42
click at [244, 139] on input "radio" at bounding box center [246, 141] width 5 height 5
radio input "true"
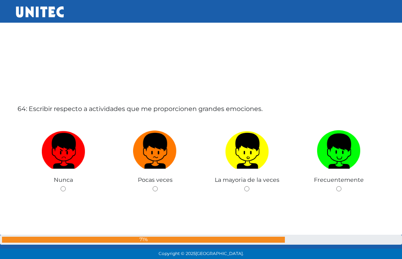
scroll to position [16380, 0]
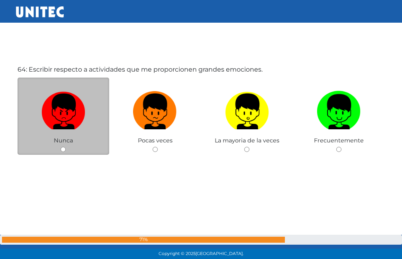
click at [93, 100] on label at bounding box center [64, 112] width 92 height 49
click at [66, 147] on input "radio" at bounding box center [63, 149] width 5 height 5
radio input "true"
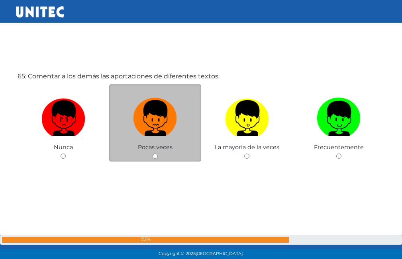
scroll to position [16639, 0]
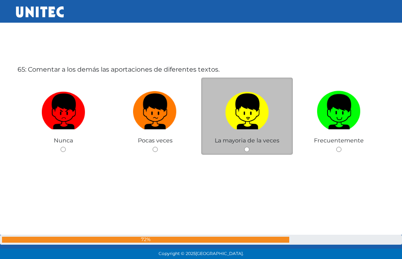
click at [251, 124] on img at bounding box center [247, 109] width 44 height 42
click at [249, 147] on input "radio" at bounding box center [246, 149] width 5 height 5
radio input "true"
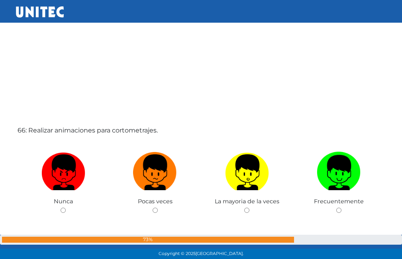
scroll to position [16880, 0]
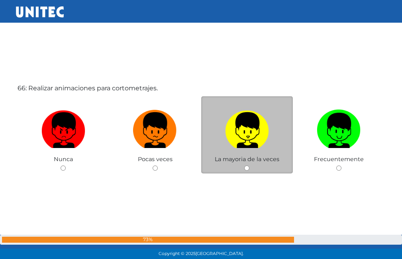
click at [257, 142] on img at bounding box center [247, 128] width 44 height 42
click at [249, 166] on input "radio" at bounding box center [246, 168] width 5 height 5
radio input "true"
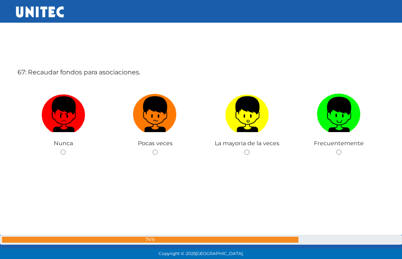
scroll to position [17158, 0]
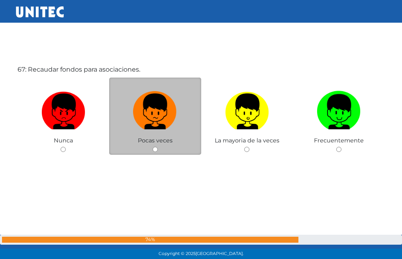
click at [182, 126] on label at bounding box center [155, 112] width 92 height 49
click at [158, 147] on input "radio" at bounding box center [155, 149] width 5 height 5
radio input "true"
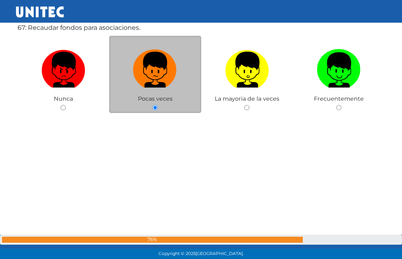
scroll to position [17399, 0]
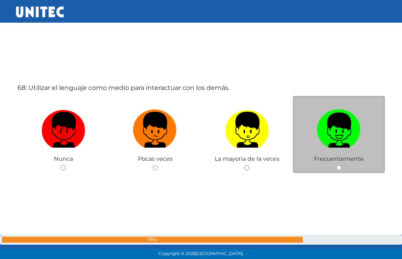
click at [355, 142] on img at bounding box center [339, 127] width 44 height 42
click at [341, 165] on input "radio" at bounding box center [338, 167] width 5 height 5
radio input "true"
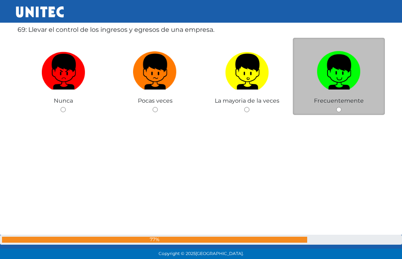
scroll to position [17677, 0]
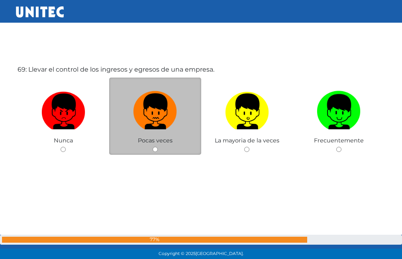
click at [156, 119] on img at bounding box center [155, 109] width 44 height 42
click at [156, 147] on input "radio" at bounding box center [155, 149] width 5 height 5
radio input "true"
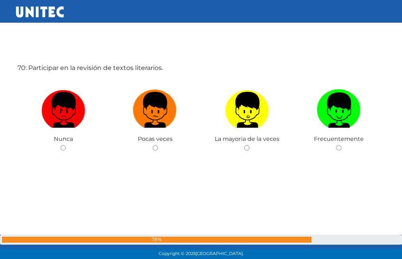
scroll to position [17945, 0]
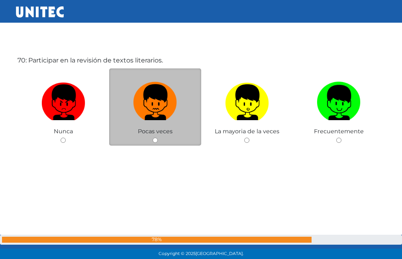
click at [165, 108] on img at bounding box center [155, 100] width 44 height 42
click at [158, 138] on input "radio" at bounding box center [155, 140] width 5 height 5
radio input "true"
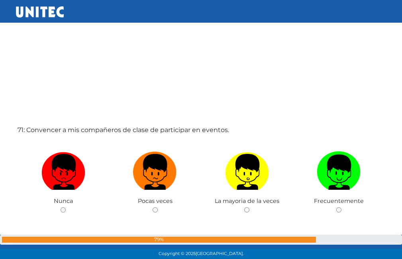
scroll to position [18183, 0]
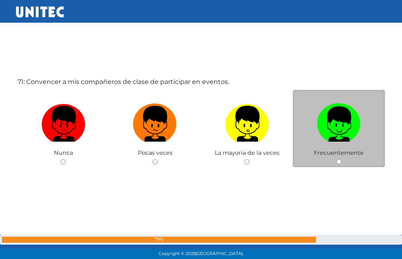
click at [345, 143] on label at bounding box center [339, 124] width 92 height 49
click at [341, 159] on input "radio" at bounding box center [338, 161] width 5 height 5
radio input "true"
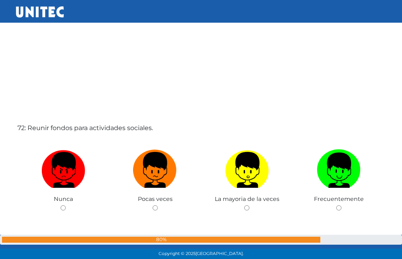
scroll to position [18406, 0]
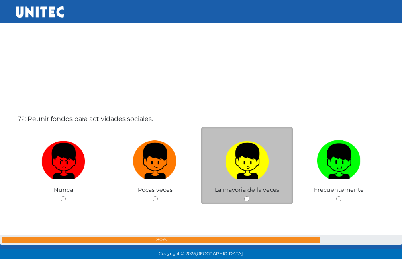
click at [213, 168] on label at bounding box center [247, 161] width 92 height 49
click at [244, 196] on input "radio" at bounding box center [246, 198] width 5 height 5
radio input "true"
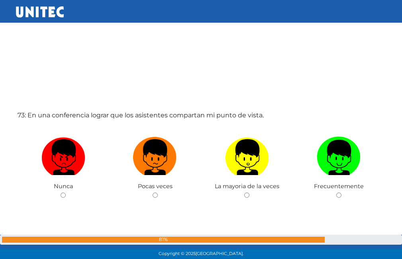
scroll to position [18708, 0]
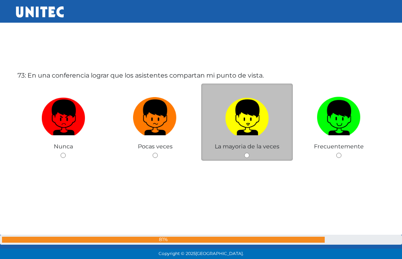
click at [257, 119] on img at bounding box center [247, 115] width 44 height 42
click at [249, 153] on input "radio" at bounding box center [246, 155] width 5 height 5
radio input "true"
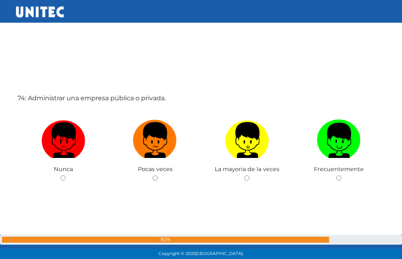
scroll to position [18974, 0]
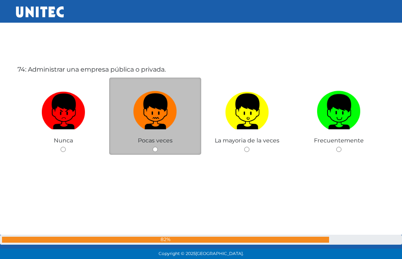
click at [155, 120] on img at bounding box center [155, 109] width 44 height 42
click at [155, 147] on input "radio" at bounding box center [155, 149] width 5 height 5
radio input "true"
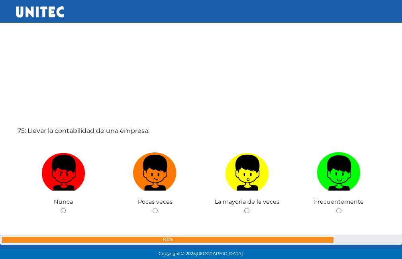
scroll to position [19212, 0]
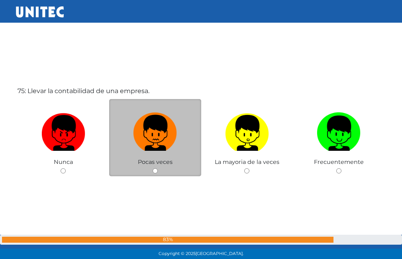
click at [159, 140] on img at bounding box center [155, 131] width 44 height 42
click at [158, 169] on input "radio" at bounding box center [155, 171] width 5 height 5
radio input "true"
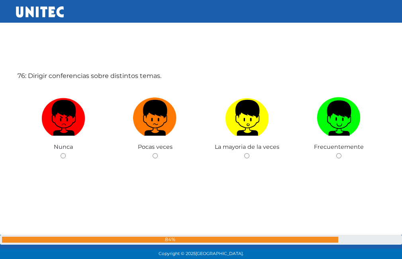
scroll to position [19493, 0]
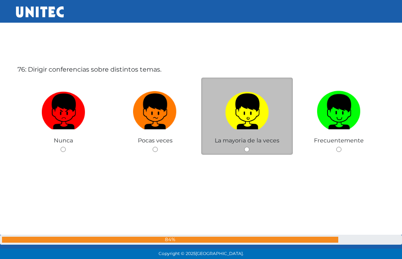
click at [239, 140] on span "La mayoria de la veces" at bounding box center [247, 140] width 65 height 7
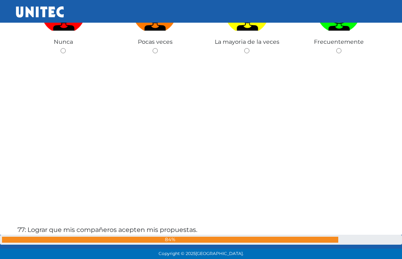
scroll to position [19532, 0]
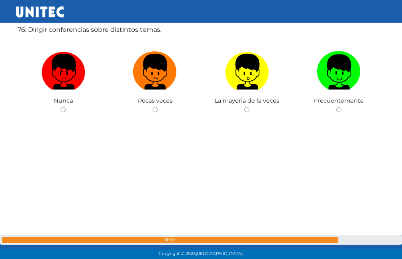
click at [259, 94] on label at bounding box center [247, 72] width 92 height 49
click at [249, 107] on input "radio" at bounding box center [246, 109] width 5 height 5
radio input "true"
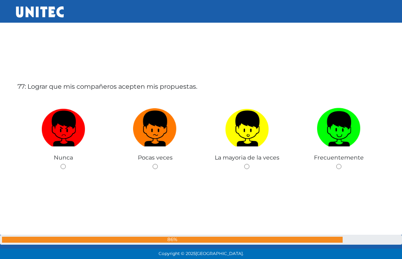
scroll to position [19752, 0]
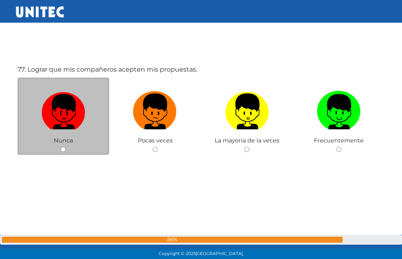
click at [84, 122] on img at bounding box center [63, 109] width 44 height 42
click at [66, 147] on input "radio" at bounding box center [63, 149] width 5 height 5
radio input "true"
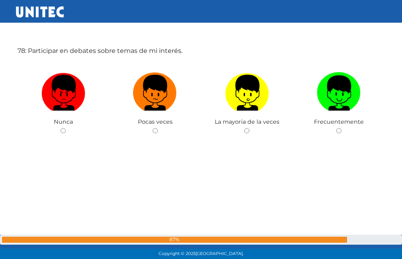
scroll to position [20016, 0]
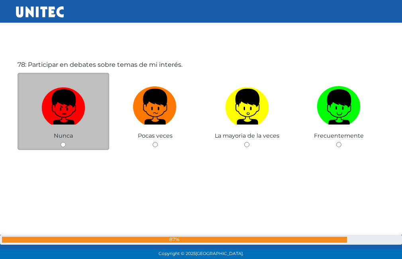
click at [62, 125] on img at bounding box center [63, 104] width 44 height 42
click at [62, 142] on input "radio" at bounding box center [63, 144] width 5 height 5
radio input "true"
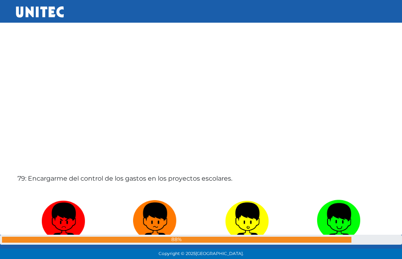
scroll to position [20240, 0]
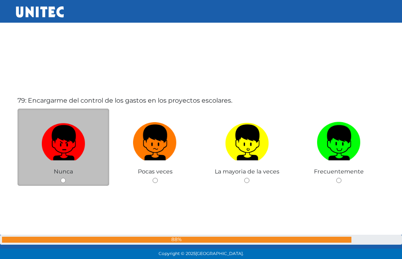
click at [67, 126] on img at bounding box center [63, 140] width 44 height 42
click at [66, 178] on input "radio" at bounding box center [63, 180] width 5 height 5
radio input "true"
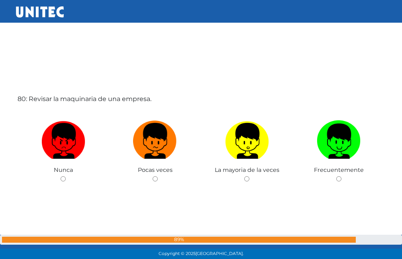
scroll to position [20530, 0]
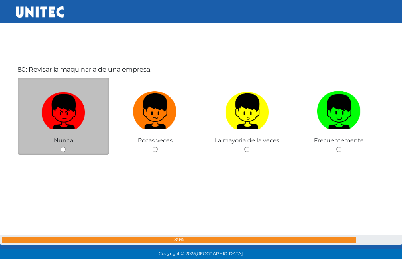
click at [68, 126] on img at bounding box center [63, 109] width 44 height 42
click at [66, 147] on input "radio" at bounding box center [63, 149] width 5 height 5
radio input "true"
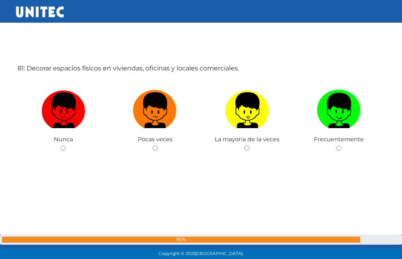
scroll to position [20794, 0]
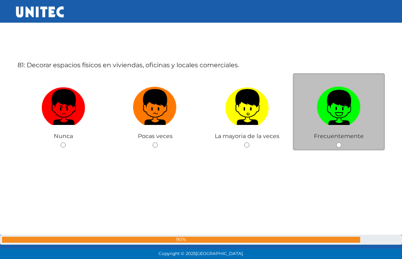
click at [346, 124] on img at bounding box center [339, 105] width 44 height 42
click at [341, 143] on input "radio" at bounding box center [338, 145] width 5 height 5
radio input "true"
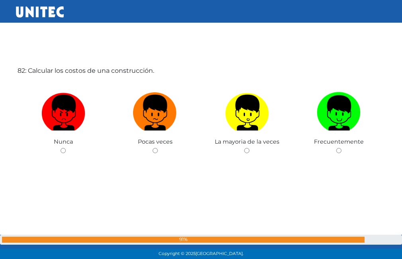
scroll to position [21049, 0]
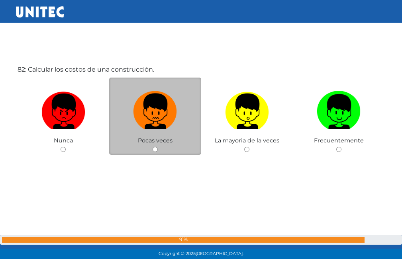
click at [152, 116] on img at bounding box center [155, 109] width 44 height 42
click at [153, 147] on input "radio" at bounding box center [155, 149] width 5 height 5
radio input "true"
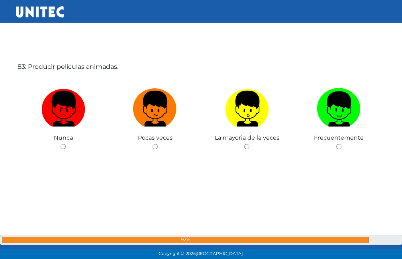
scroll to position [21350, 0]
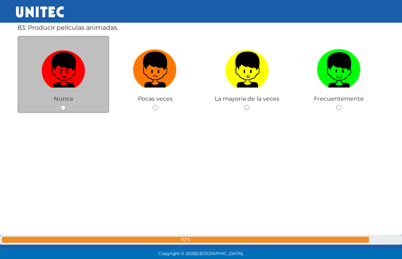
click at [79, 86] on img at bounding box center [63, 67] width 44 height 42
click at [66, 105] on input "radio" at bounding box center [63, 107] width 5 height 5
radio input "true"
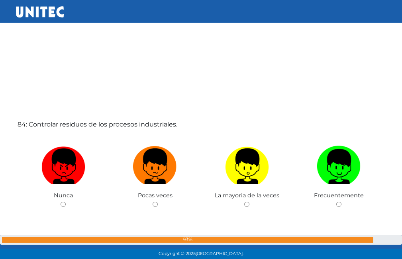
scroll to position [21532, 0]
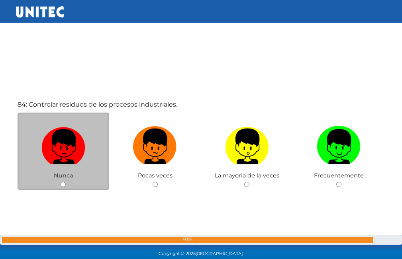
click at [71, 141] on img at bounding box center [63, 144] width 44 height 42
click at [66, 182] on input "radio" at bounding box center [63, 184] width 5 height 5
radio input "true"
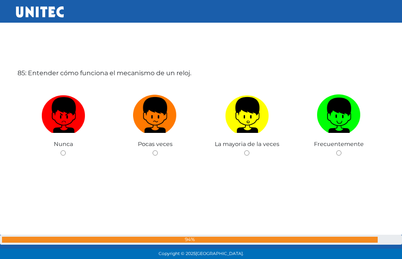
scroll to position [21827, 0]
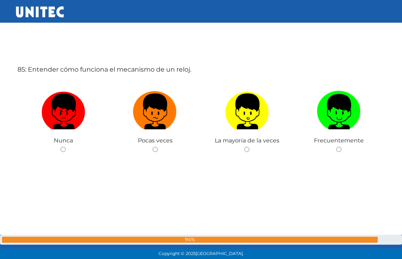
click at [71, 141] on span "Nunca" at bounding box center [63, 140] width 19 height 7
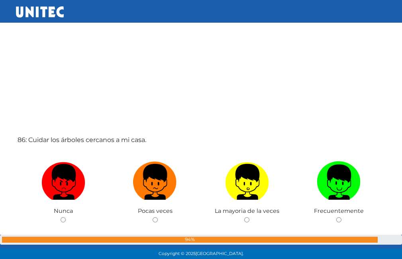
scroll to position [22026, 0]
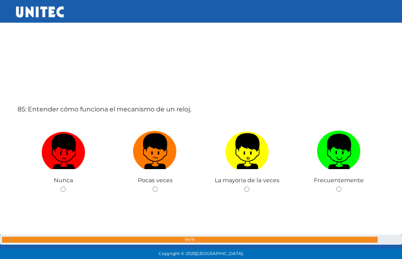
click at [71, 141] on img at bounding box center [63, 149] width 44 height 42
click at [66, 187] on input "radio" at bounding box center [63, 189] width 5 height 5
radio input "true"
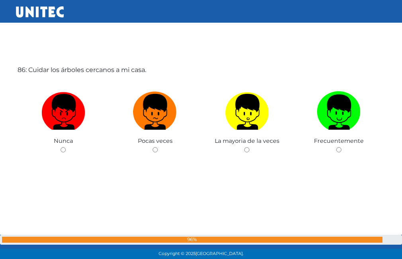
scroll to position [22086, 0]
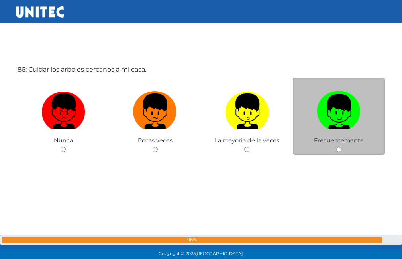
click at [312, 115] on label at bounding box center [339, 112] width 92 height 49
click at [336, 147] on input "radio" at bounding box center [338, 149] width 5 height 5
radio input "true"
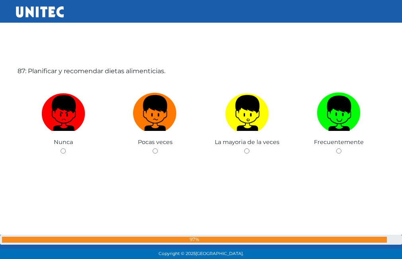
scroll to position [22355, 0]
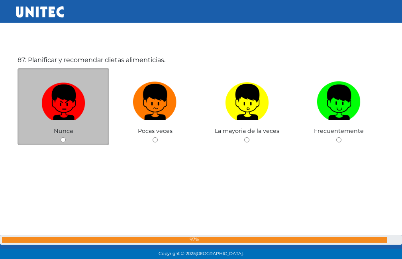
click at [61, 114] on img at bounding box center [63, 99] width 44 height 42
click at [61, 137] on input "radio" at bounding box center [63, 139] width 5 height 5
radio input "true"
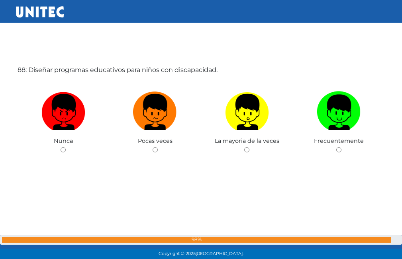
scroll to position [22605, 0]
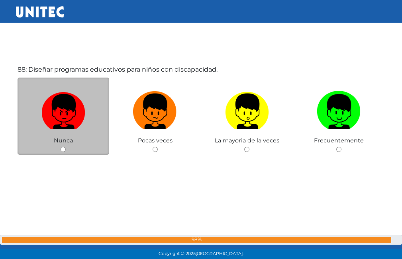
click at [78, 111] on img at bounding box center [63, 109] width 44 height 42
click at [66, 147] on input "radio" at bounding box center [63, 149] width 5 height 5
radio input "true"
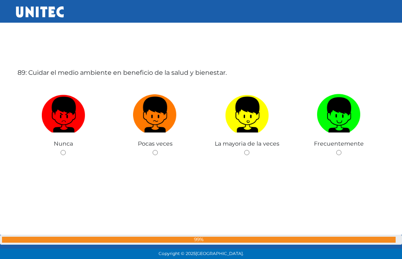
scroll to position [22864, 0]
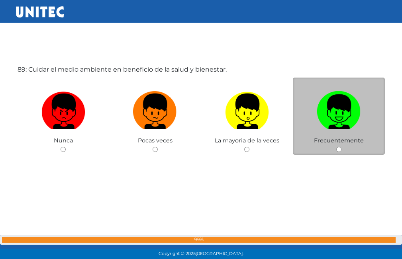
click at [337, 110] on img at bounding box center [339, 109] width 44 height 42
click at [337, 147] on input "radio" at bounding box center [338, 149] width 5 height 5
radio input "true"
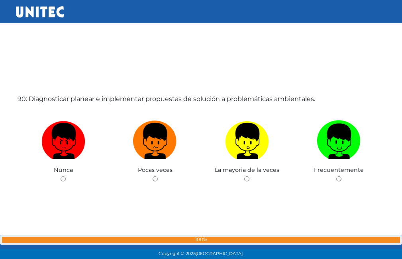
scroll to position [23080, 0]
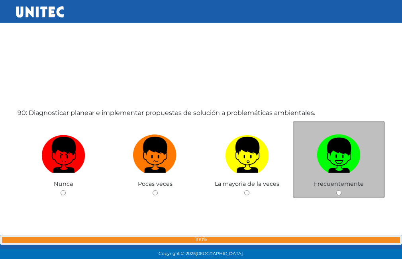
click at [324, 142] on img at bounding box center [339, 152] width 44 height 42
click at [336, 190] on input "radio" at bounding box center [338, 192] width 5 height 5
radio input "true"
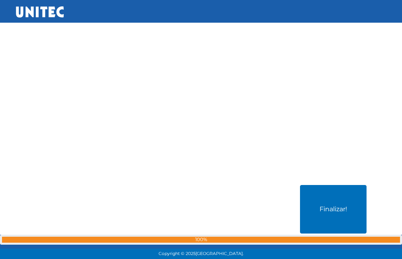
scroll to position [23303, 0]
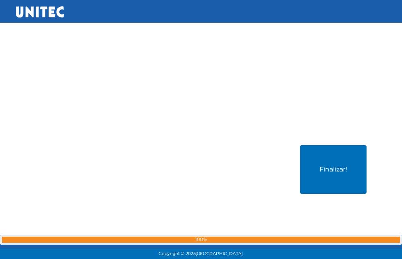
click at [331, 197] on div "Finalizar!" at bounding box center [201, 209] width 371 height 259
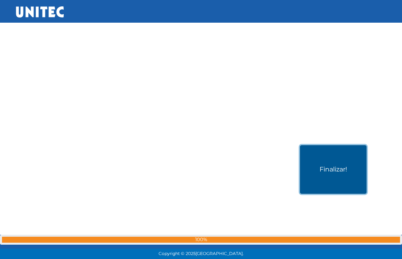
click at [332, 166] on button "Finalizar!" at bounding box center [333, 169] width 67 height 49
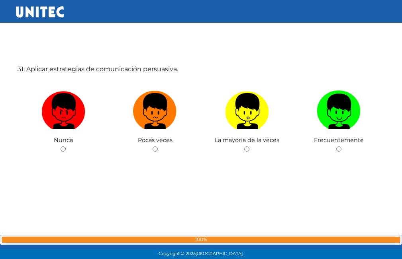
scroll to position [7835, 0]
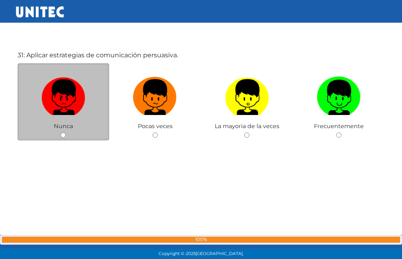
click at [63, 136] on input "radio" at bounding box center [63, 135] width 5 height 5
radio input "true"
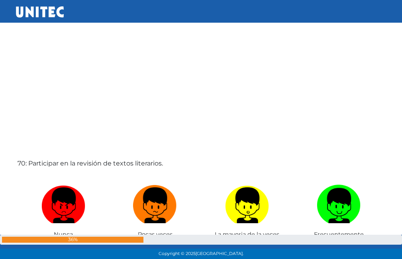
scroll to position [23399, 0]
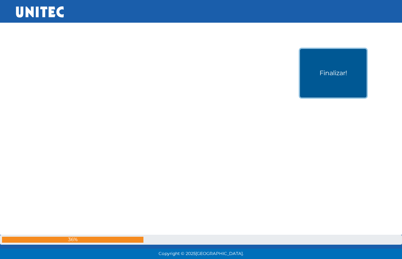
click at [333, 89] on button "Finalizar!" at bounding box center [333, 73] width 67 height 49
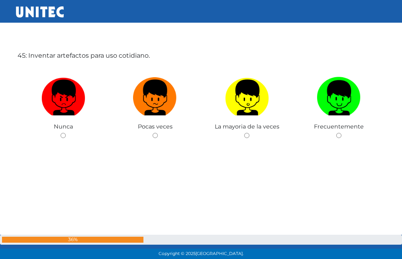
scroll to position [11466, 0]
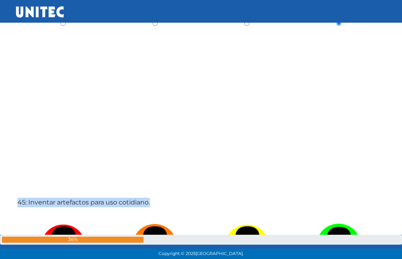
scroll to position [11398, 0]
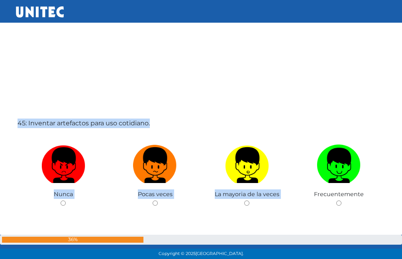
click at [260, 105] on div "45: Inventar artefactos para uso cotidiano. Nunca Pocas veces La mayoria de la …" at bounding box center [201, 183] width 371 height 259
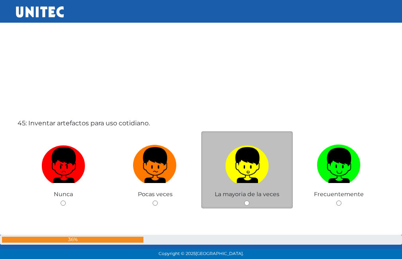
click at [244, 202] on div "La mayoria de la veces" at bounding box center [247, 170] width 92 height 78
click at [245, 202] on input "radio" at bounding box center [246, 203] width 5 height 5
radio input "true"
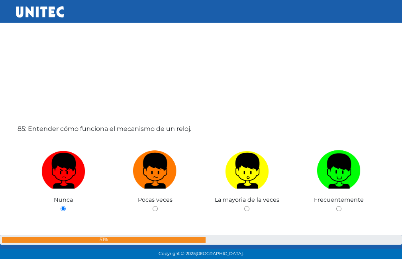
scroll to position [23399, 0]
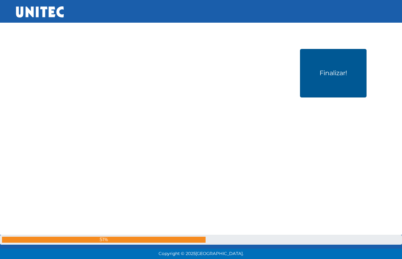
drag, startPoint x: 321, startPoint y: 36, endPoint x: 326, endPoint y: 78, distance: 42.5
click at [322, 50] on div "Finalizar!" at bounding box center [201, 113] width 371 height 259
click at [326, 78] on button "Finalizar!" at bounding box center [333, 73] width 67 height 49
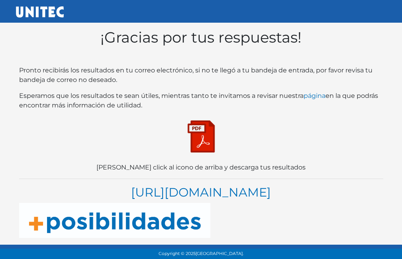
drag, startPoint x: 176, startPoint y: 141, endPoint x: 203, endPoint y: 139, distance: 27.1
click at [179, 142] on p at bounding box center [201, 137] width 364 height 40
click at [203, 139] on img at bounding box center [201, 137] width 40 height 40
